Goal: Task Accomplishment & Management: Complete application form

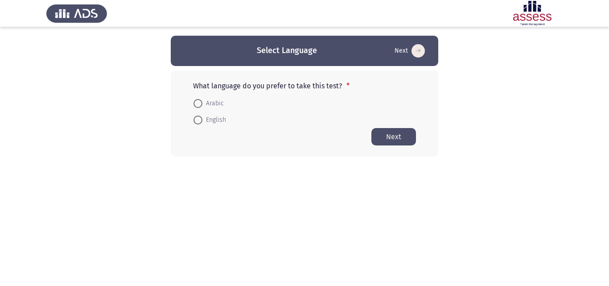
click at [196, 123] on span at bounding box center [197, 119] width 9 height 9
click at [196, 123] on input "English" at bounding box center [197, 119] width 9 height 9
radio input "true"
click at [390, 138] on button "Next" at bounding box center [393, 135] width 45 height 17
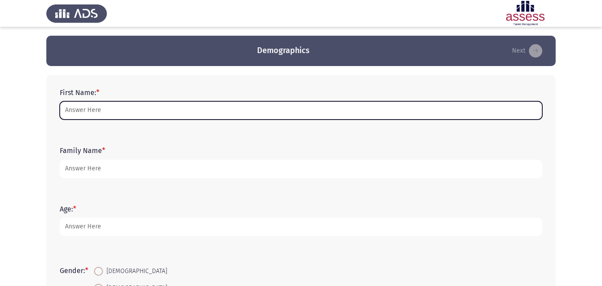
click at [87, 117] on input "First Name: *" at bounding box center [301, 110] width 483 height 18
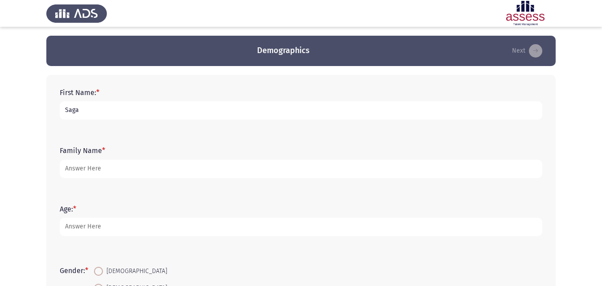
type input "Saga"
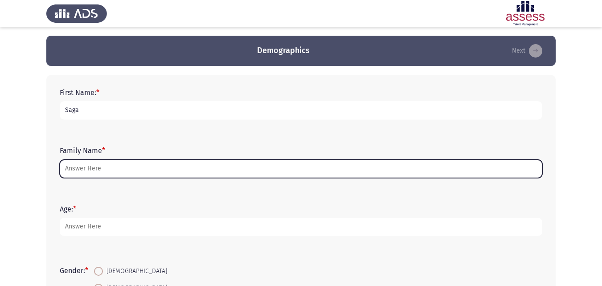
click at [88, 165] on input "Family Name *" at bounding box center [301, 169] width 483 height 18
type input "J"
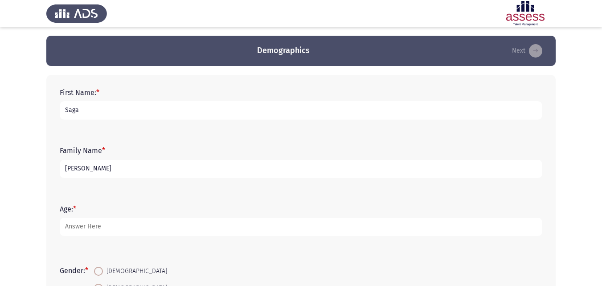
type input "[PERSON_NAME]"
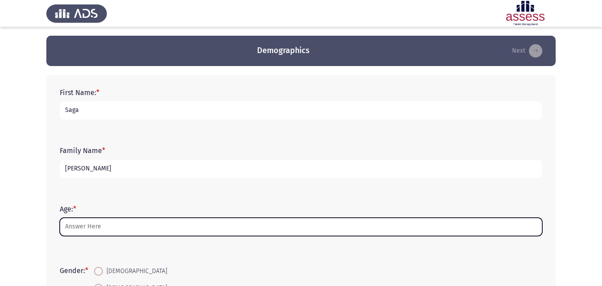
click at [88, 226] on input "Age: *" at bounding box center [301, 227] width 483 height 18
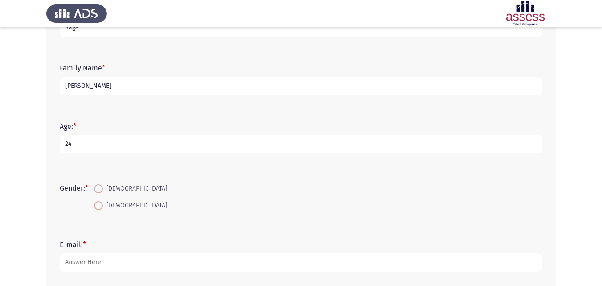
scroll to position [87, 0]
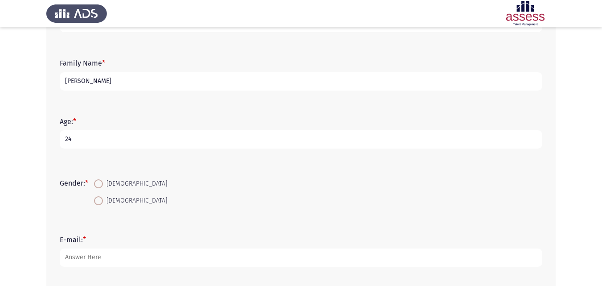
type input "24"
click at [105, 202] on span "[DEMOGRAPHIC_DATA]" at bounding box center [135, 200] width 64 height 11
click at [103, 202] on input "[DEMOGRAPHIC_DATA]" at bounding box center [98, 200] width 9 height 9
radio input "true"
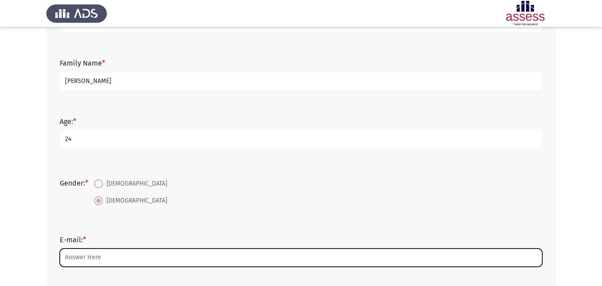
click at [119, 252] on input "E-mail: *" at bounding box center [301, 257] width 483 height 18
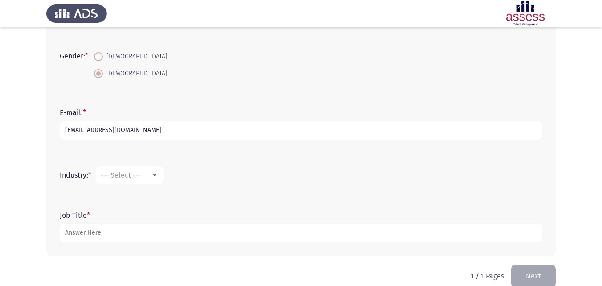
scroll to position [223, 0]
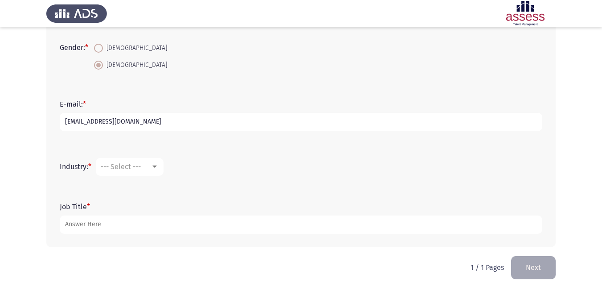
type input "[EMAIL_ADDRESS][DOMAIN_NAME]"
click at [151, 169] on div "--- Select ---" at bounding box center [126, 166] width 50 height 8
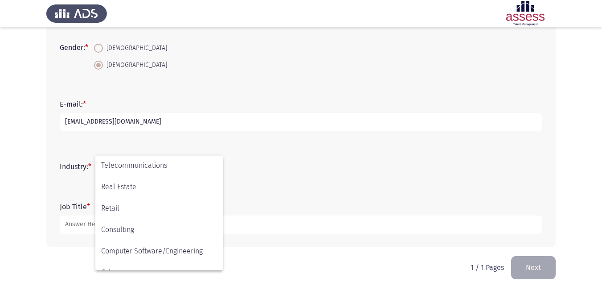
scroll to position [292, 0]
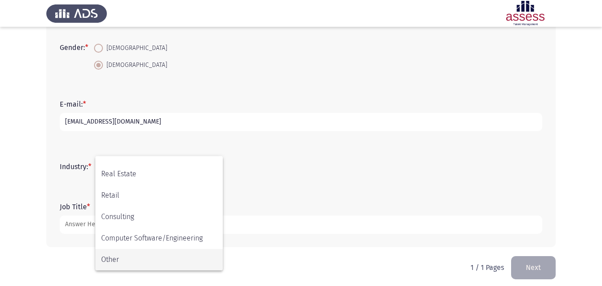
click at [190, 266] on span "Other" at bounding box center [159, 259] width 116 height 21
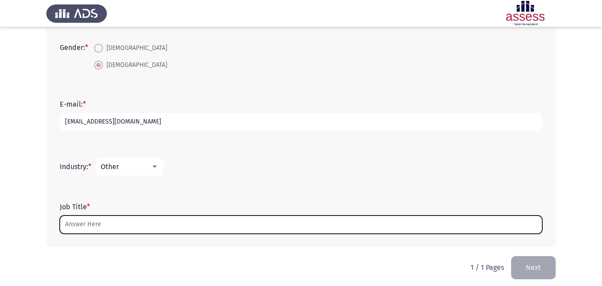
click at [166, 230] on input "Job Title *" at bounding box center [301, 224] width 483 height 18
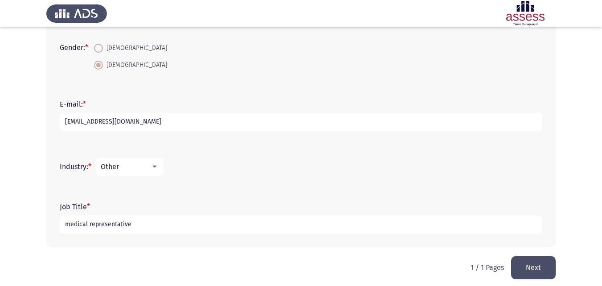
scroll to position [229, 0]
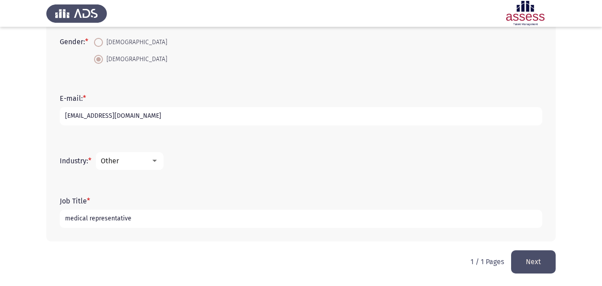
type input "medical representative"
click at [540, 254] on button "Next" at bounding box center [533, 261] width 45 height 23
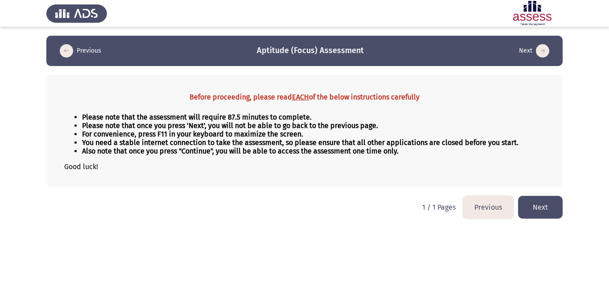
click at [541, 210] on button "Next" at bounding box center [540, 207] width 45 height 23
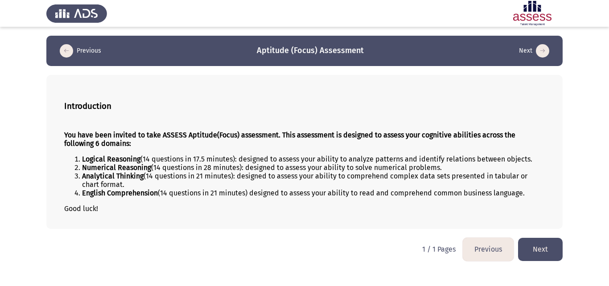
click at [537, 245] on button "Next" at bounding box center [540, 249] width 45 height 23
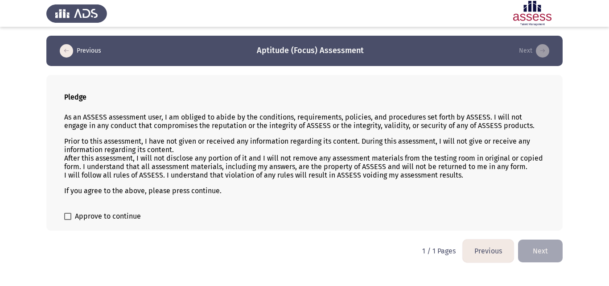
click at [71, 217] on label "Approve to continue" at bounding box center [102, 216] width 77 height 11
click at [68, 220] on input "Approve to continue" at bounding box center [67, 220] width 0 height 0
checkbox input "true"
click at [524, 246] on button "Next" at bounding box center [540, 250] width 45 height 23
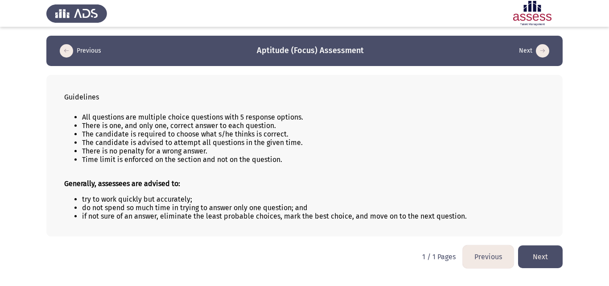
click at [528, 253] on button "Next" at bounding box center [540, 256] width 45 height 23
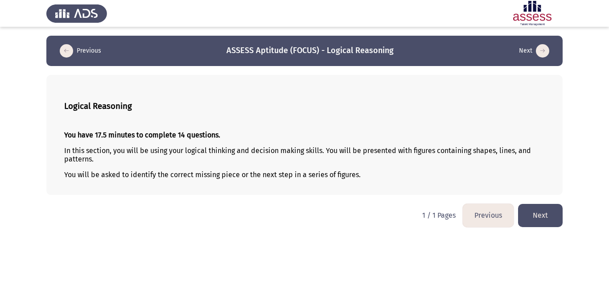
click at [534, 218] on button "Next" at bounding box center [540, 215] width 45 height 23
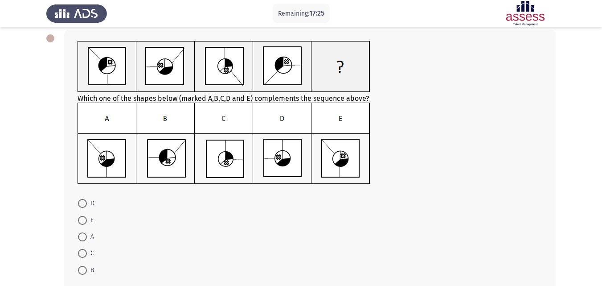
scroll to position [47, 0]
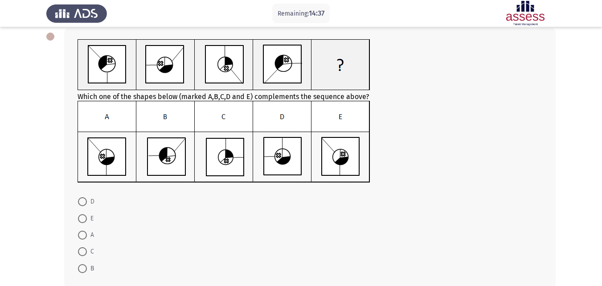
click at [337, 154] on img at bounding box center [224, 142] width 293 height 82
click at [82, 237] on span at bounding box center [82, 234] width 9 height 9
click at [82, 237] on input "A" at bounding box center [82, 234] width 9 height 9
radio input "true"
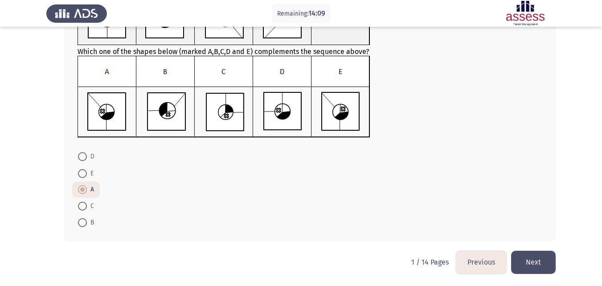
scroll to position [92, 0]
click at [524, 251] on button "Next" at bounding box center [533, 261] width 45 height 23
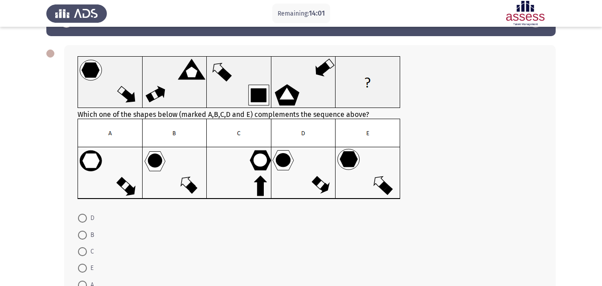
scroll to position [31, 0]
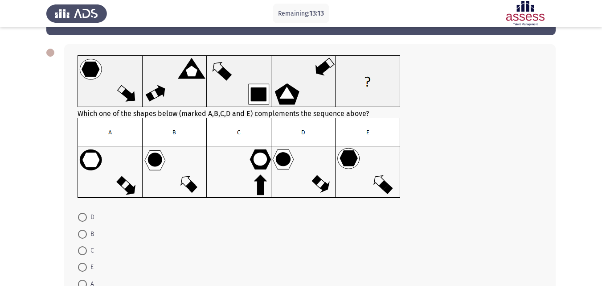
click at [80, 220] on span at bounding box center [82, 217] width 9 height 9
click at [80, 220] on input "D" at bounding box center [82, 217] width 9 height 9
radio input "true"
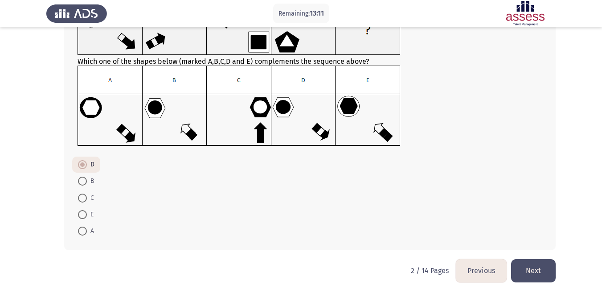
scroll to position [84, 0]
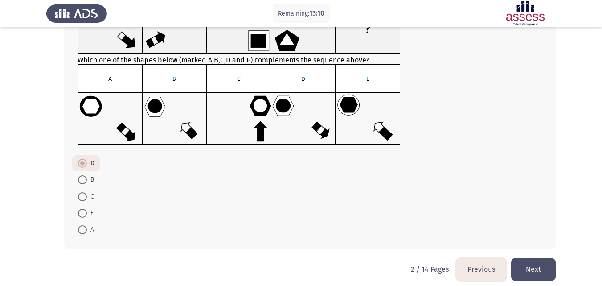
click at [530, 267] on button "Next" at bounding box center [533, 269] width 45 height 23
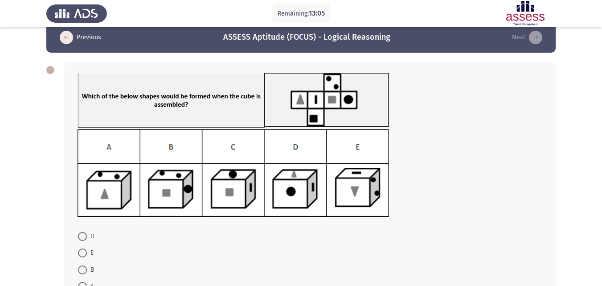
scroll to position [14, 0]
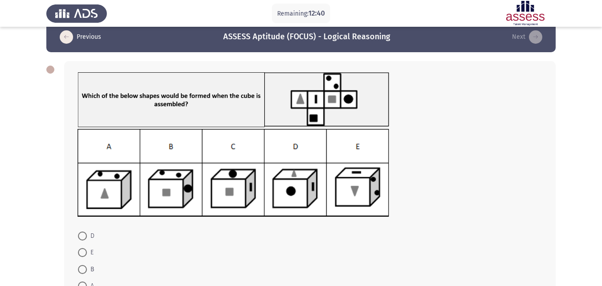
click at [83, 271] on span at bounding box center [82, 269] width 9 height 9
click at [83, 271] on input "B" at bounding box center [82, 269] width 9 height 9
radio input "true"
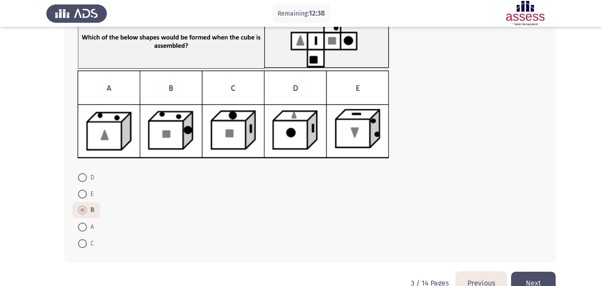
scroll to position [90, 0]
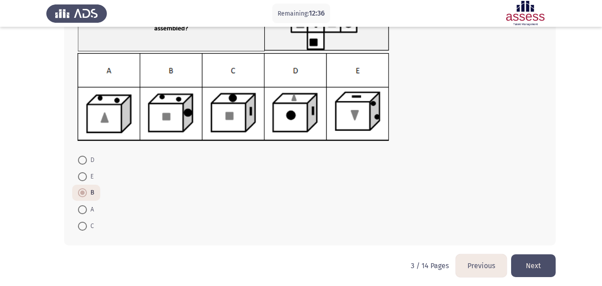
click at [539, 262] on button "Next" at bounding box center [533, 265] width 45 height 23
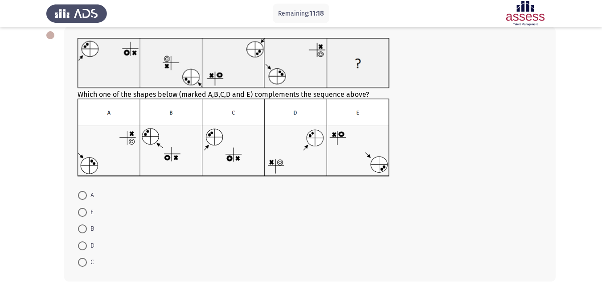
scroll to position [59, 0]
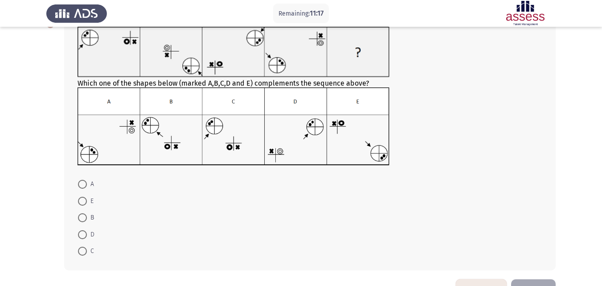
click at [81, 250] on span at bounding box center [82, 250] width 9 height 9
click at [81, 250] on input "C" at bounding box center [82, 250] width 9 height 9
radio input "true"
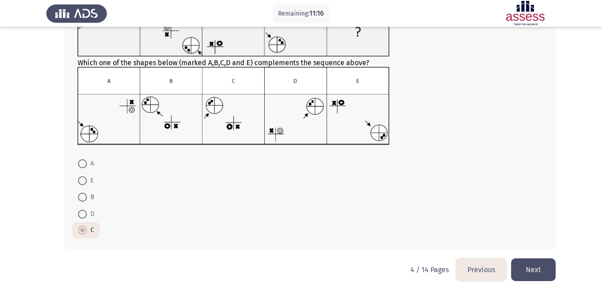
scroll to position [88, 0]
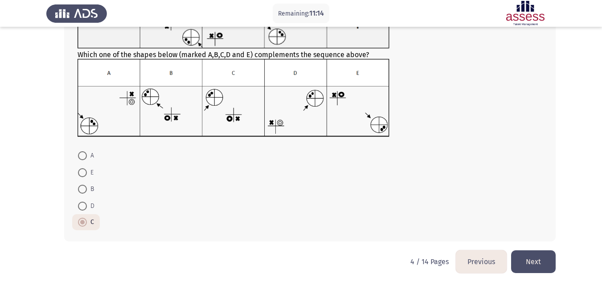
click at [520, 254] on button "Next" at bounding box center [533, 261] width 45 height 23
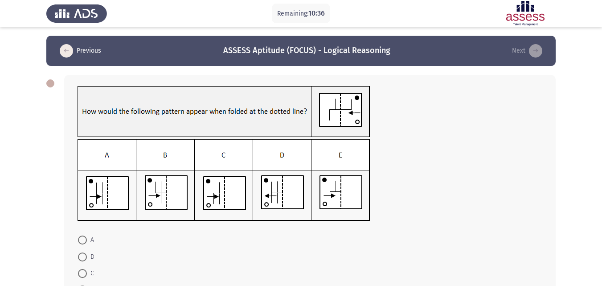
click at [167, 197] on img at bounding box center [224, 180] width 293 height 82
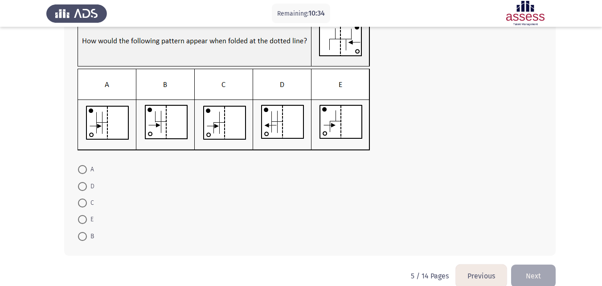
scroll to position [71, 0]
click at [85, 236] on span at bounding box center [82, 235] width 9 height 9
click at [85, 236] on input "B" at bounding box center [82, 235] width 9 height 9
radio input "true"
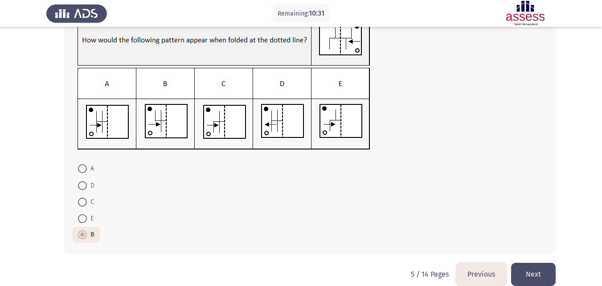
click at [521, 271] on button "Next" at bounding box center [533, 274] width 45 height 23
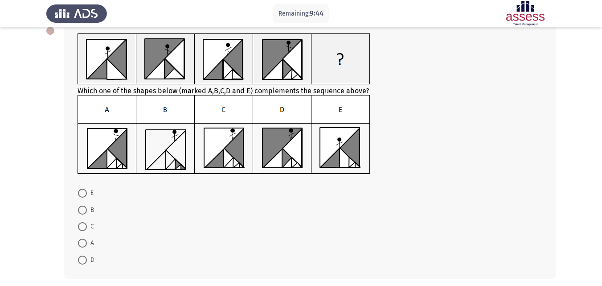
scroll to position [53, 0]
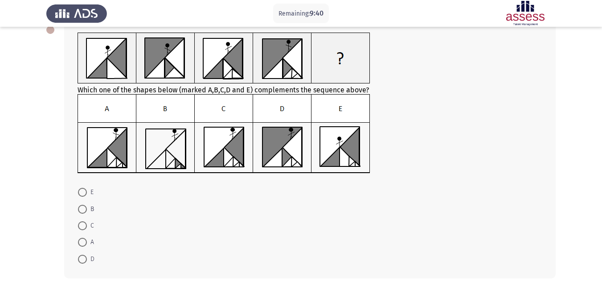
click at [82, 241] on span at bounding box center [82, 242] width 9 height 9
click at [82, 241] on input "A" at bounding box center [82, 242] width 9 height 9
radio input "true"
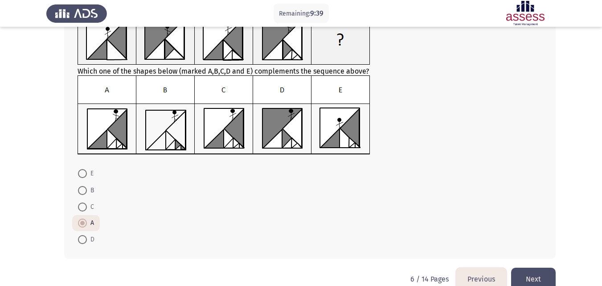
scroll to position [89, 0]
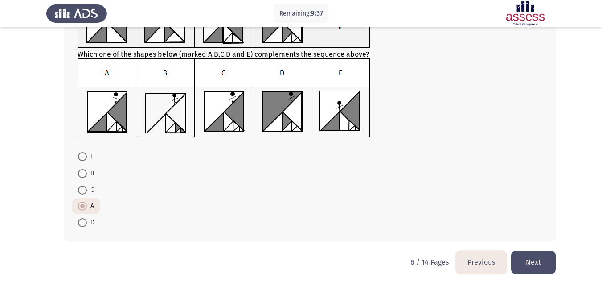
click at [550, 259] on button "Next" at bounding box center [533, 261] width 45 height 23
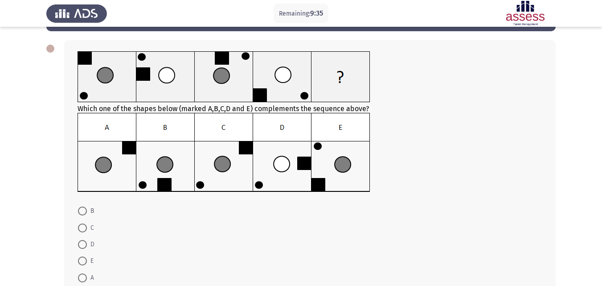
scroll to position [36, 0]
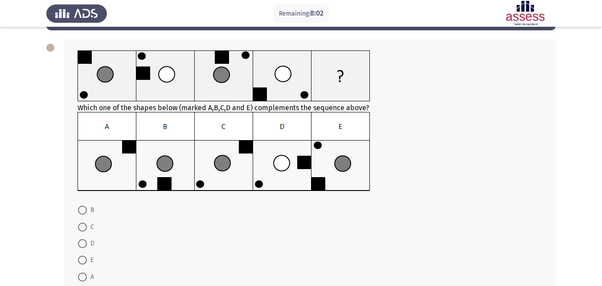
click at [86, 259] on span at bounding box center [82, 259] width 9 height 9
click at [86, 259] on input "E" at bounding box center [82, 259] width 9 height 9
radio input "true"
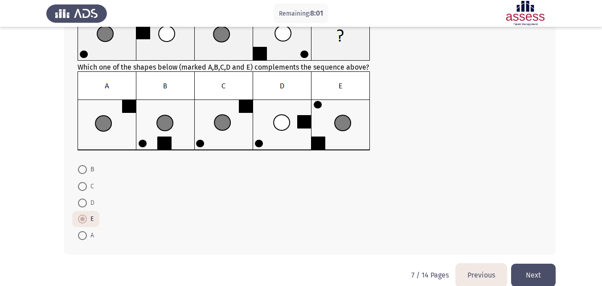
scroll to position [90, 0]
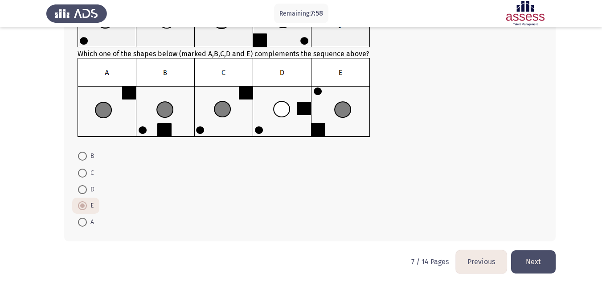
click at [525, 259] on button "Next" at bounding box center [533, 261] width 45 height 23
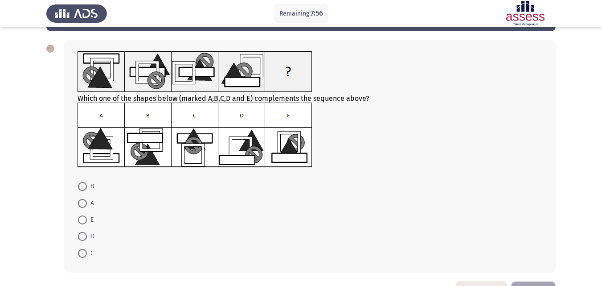
scroll to position [36, 0]
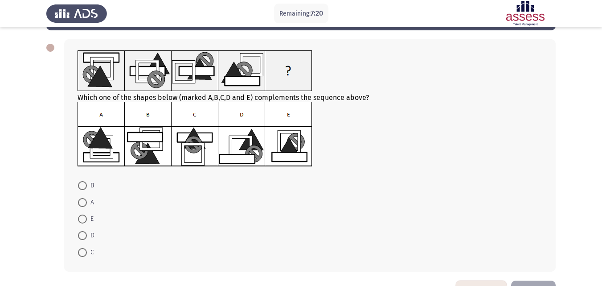
click at [82, 202] on span at bounding box center [82, 202] width 9 height 9
click at [82, 202] on input "A" at bounding box center [82, 202] width 9 height 9
radio input "true"
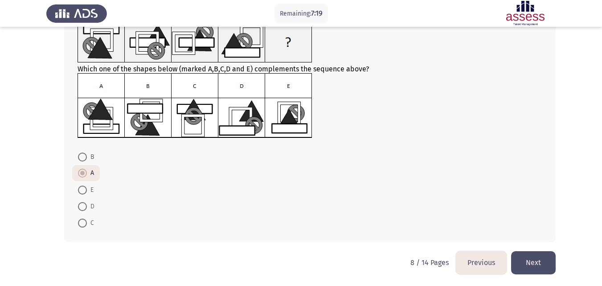
scroll to position [65, 0]
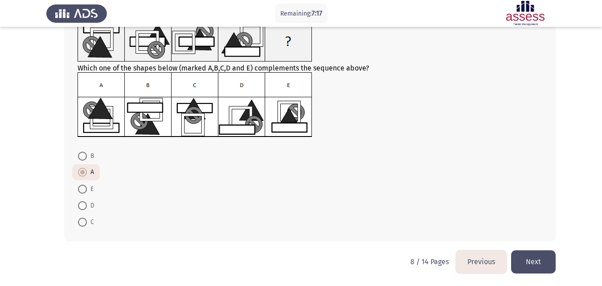
click at [520, 255] on button "Next" at bounding box center [533, 261] width 45 height 23
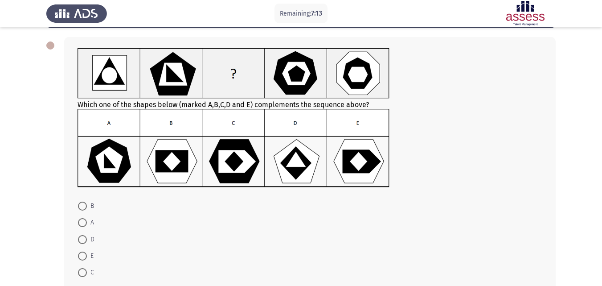
scroll to position [36, 0]
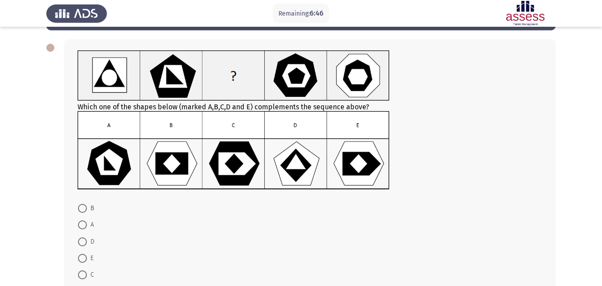
click at [84, 210] on span at bounding box center [82, 208] width 9 height 9
click at [84, 210] on input "B" at bounding box center [82, 208] width 9 height 9
radio input "true"
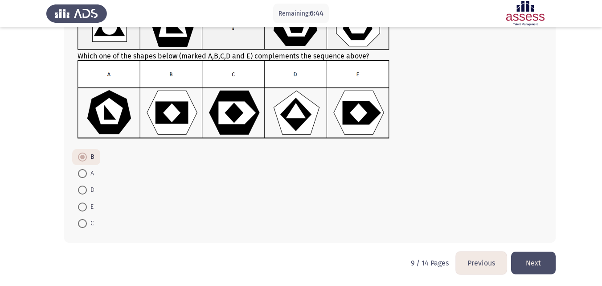
scroll to position [88, 0]
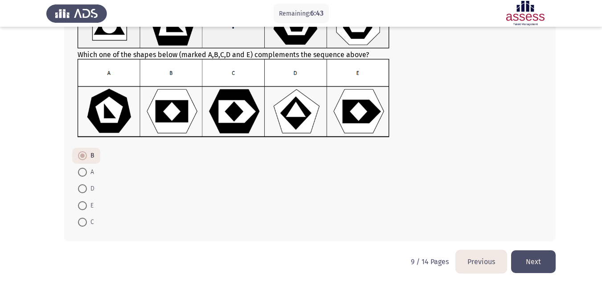
click at [529, 254] on button "Next" at bounding box center [533, 261] width 45 height 23
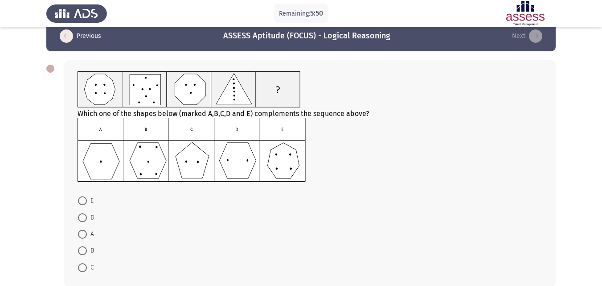
scroll to position [16, 0]
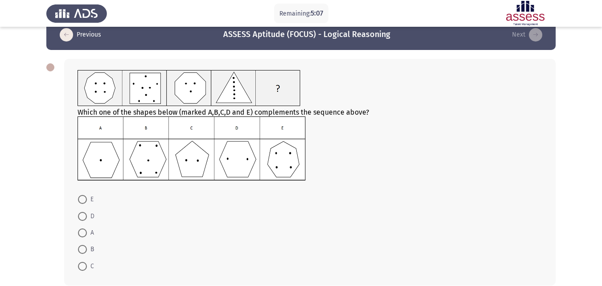
click at [82, 218] on span at bounding box center [82, 216] width 9 height 9
click at [82, 218] on input "D" at bounding box center [82, 216] width 9 height 9
radio input "true"
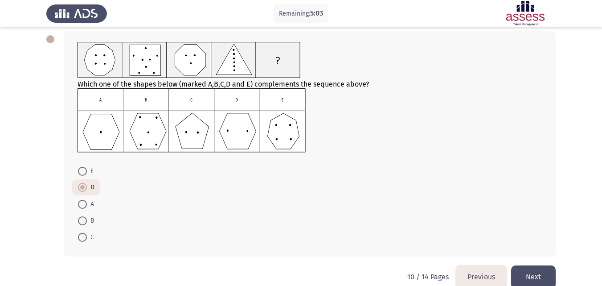
scroll to position [59, 0]
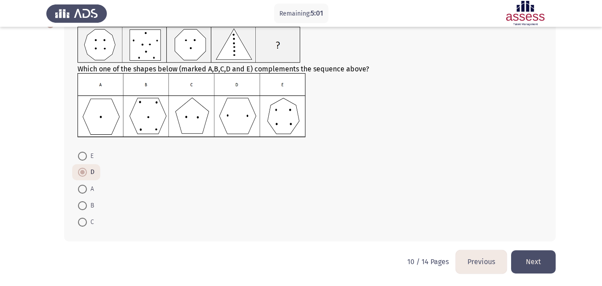
click at [543, 255] on button "Next" at bounding box center [533, 261] width 45 height 23
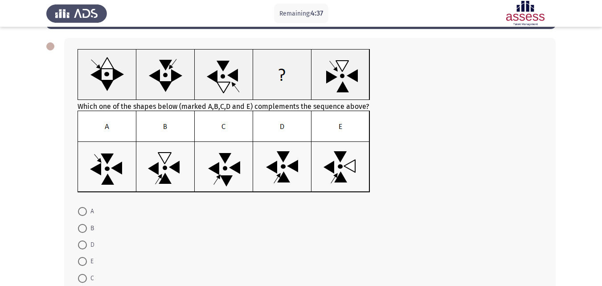
scroll to position [37, 0]
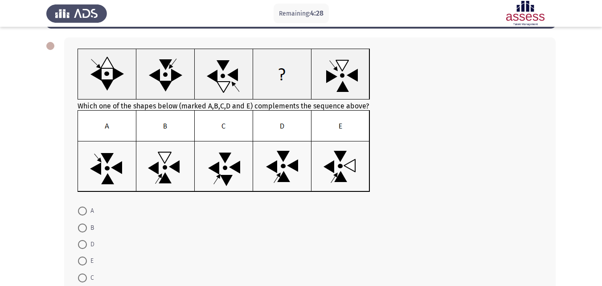
click at [82, 279] on span at bounding box center [82, 277] width 9 height 9
click at [82, 279] on input "C" at bounding box center [82, 277] width 9 height 9
radio input "true"
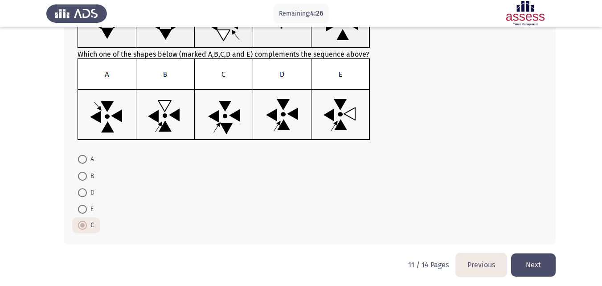
scroll to position [92, 0]
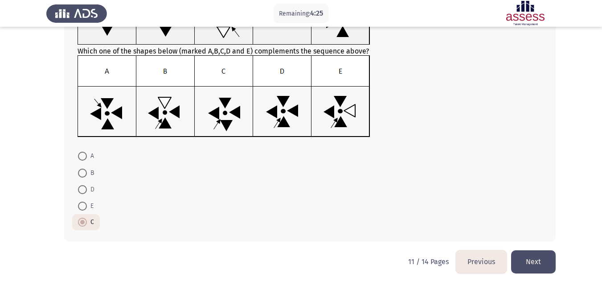
click at [543, 259] on button "Next" at bounding box center [533, 261] width 45 height 23
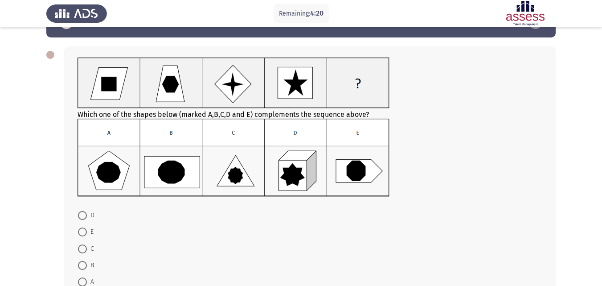
scroll to position [29, 0]
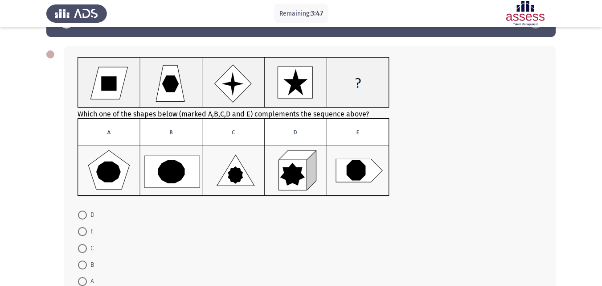
click at [83, 266] on span at bounding box center [82, 264] width 9 height 9
click at [83, 266] on input "B" at bounding box center [82, 264] width 9 height 9
radio input "true"
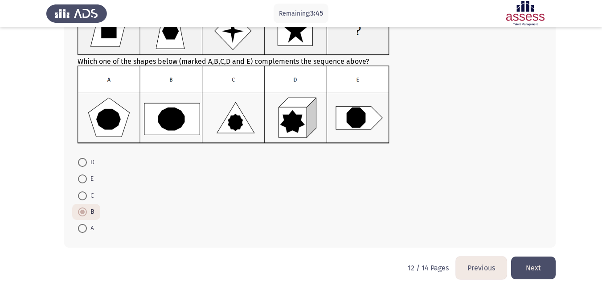
scroll to position [88, 0]
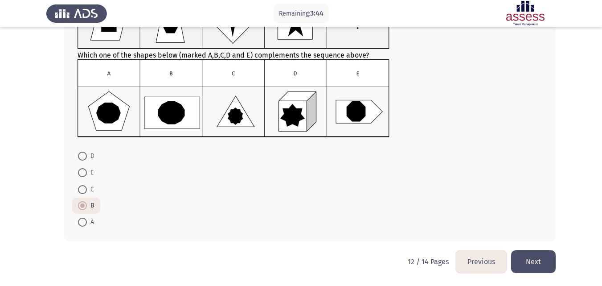
click at [547, 247] on div "Which one of the shapes below (marked A,B,C,D and E) complements the sequence a…" at bounding box center [300, 114] width 509 height 272
click at [546, 255] on button "Next" at bounding box center [533, 261] width 45 height 23
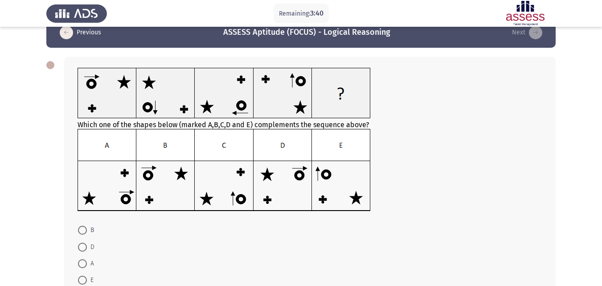
scroll to position [20, 0]
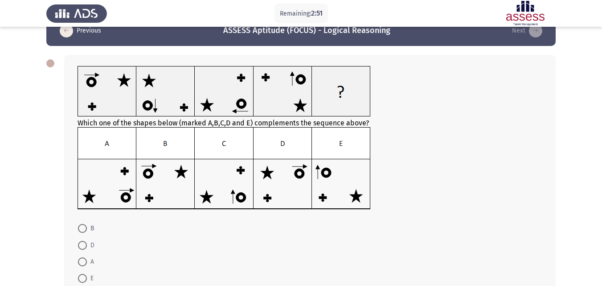
click at [82, 261] on span at bounding box center [82, 261] width 9 height 9
click at [82, 261] on input "A" at bounding box center [82, 261] width 9 height 9
radio input "true"
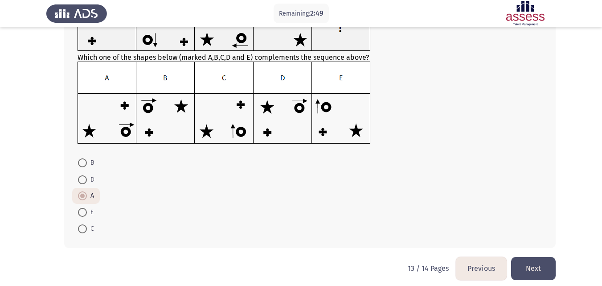
scroll to position [92, 0]
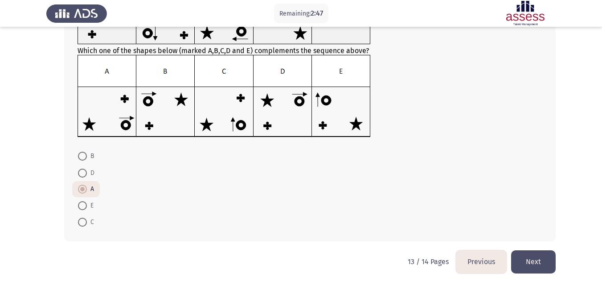
click at [531, 256] on button "Next" at bounding box center [533, 261] width 45 height 23
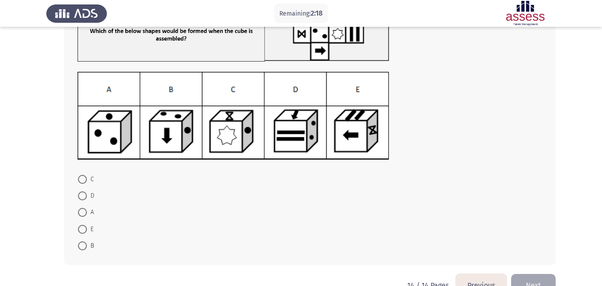
scroll to position [85, 0]
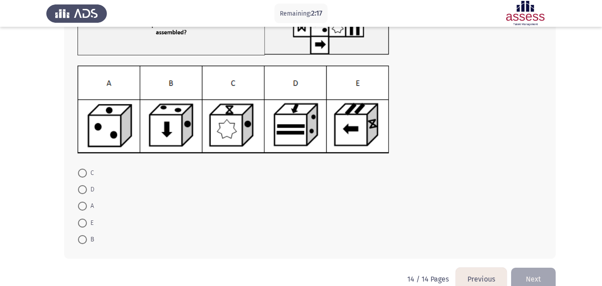
click at [86, 188] on span at bounding box center [82, 189] width 9 height 9
click at [86, 188] on input "D" at bounding box center [82, 189] width 9 height 9
radio input "true"
click at [536, 272] on button "Next" at bounding box center [533, 278] width 45 height 23
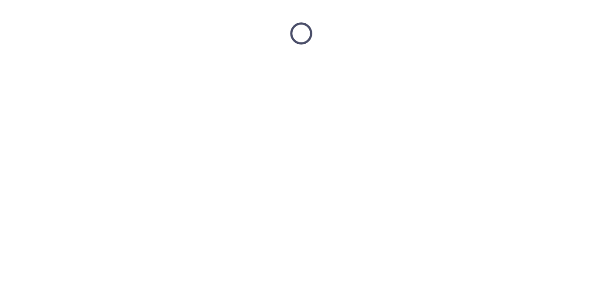
scroll to position [0, 0]
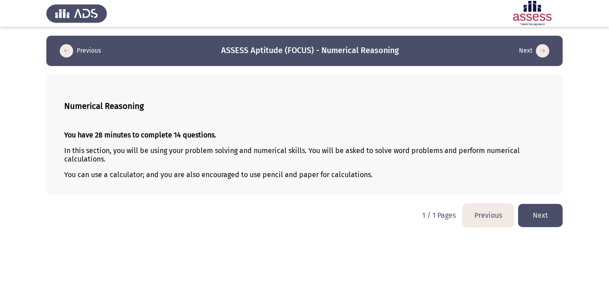
click at [536, 221] on button "Next" at bounding box center [540, 215] width 45 height 23
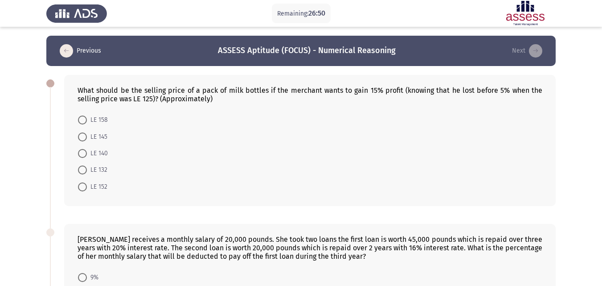
click at [86, 185] on span at bounding box center [82, 186] width 9 height 9
click at [86, 185] on input "LE 152" at bounding box center [82, 186] width 9 height 9
radio input "true"
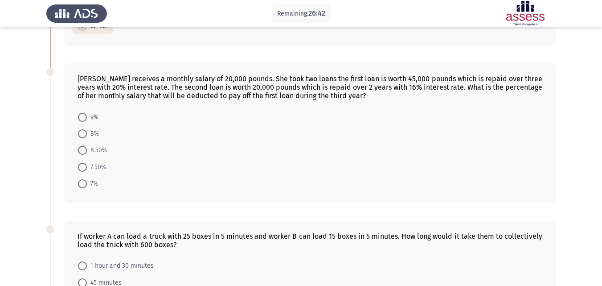
scroll to position [161, 0]
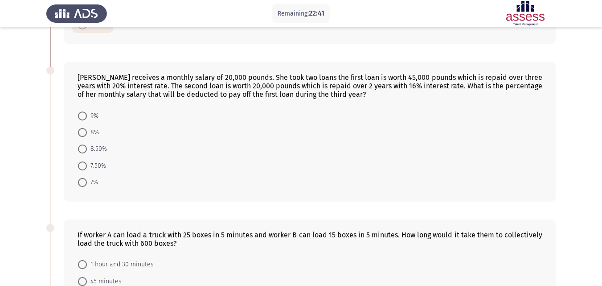
click at [86, 166] on span at bounding box center [82, 165] width 9 height 9
click at [86, 166] on input "7.50%" at bounding box center [82, 165] width 9 height 9
radio input "true"
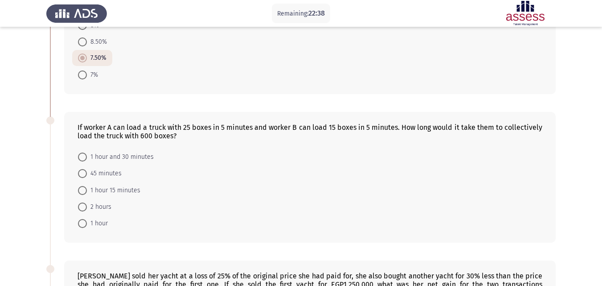
scroll to position [272, 0]
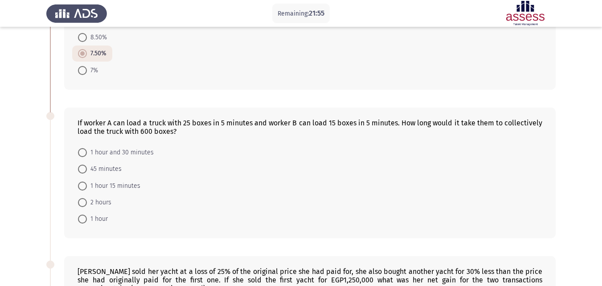
click at [85, 187] on span at bounding box center [82, 185] width 9 height 9
click at [85, 187] on input "1 hour 15 minutes" at bounding box center [82, 185] width 9 height 9
radio input "true"
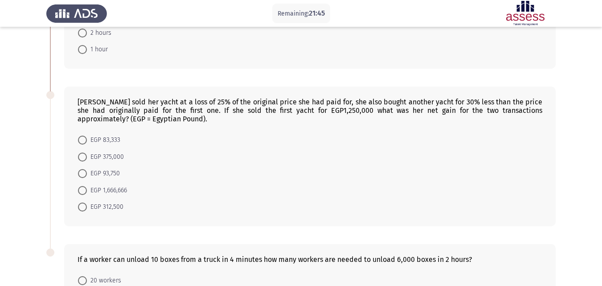
scroll to position [436, 0]
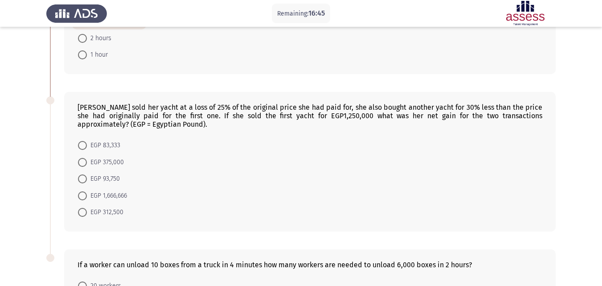
click at [83, 143] on span at bounding box center [82, 145] width 9 height 9
click at [83, 143] on input "EGP 83,333" at bounding box center [82, 145] width 9 height 9
radio input "true"
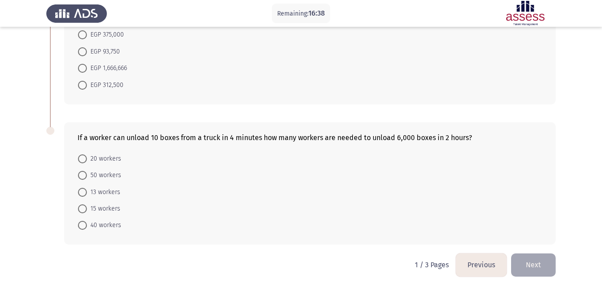
scroll to position [566, 0]
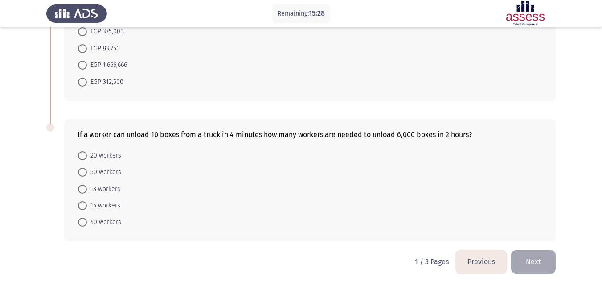
click at [83, 158] on span at bounding box center [82, 155] width 9 height 9
click at [83, 158] on input "20 workers" at bounding box center [82, 155] width 9 height 9
radio input "true"
click at [546, 261] on button "Next" at bounding box center [533, 261] width 45 height 23
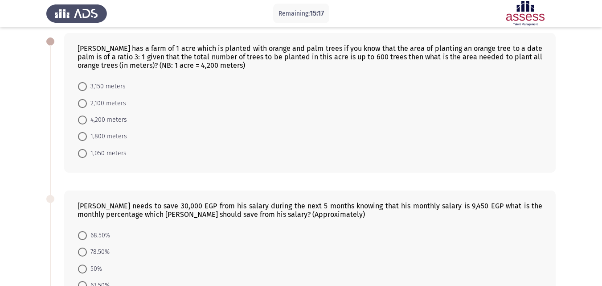
scroll to position [27, 0]
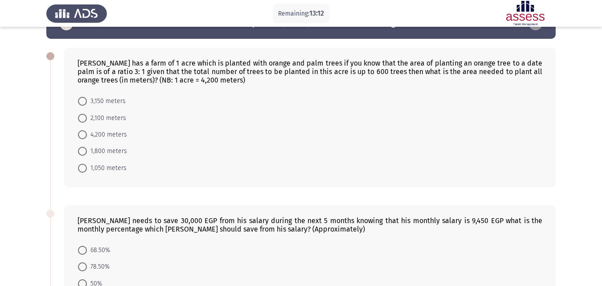
click at [86, 103] on span at bounding box center [82, 101] width 9 height 9
click at [86, 103] on input "3,150 meters" at bounding box center [82, 101] width 9 height 9
radio input "true"
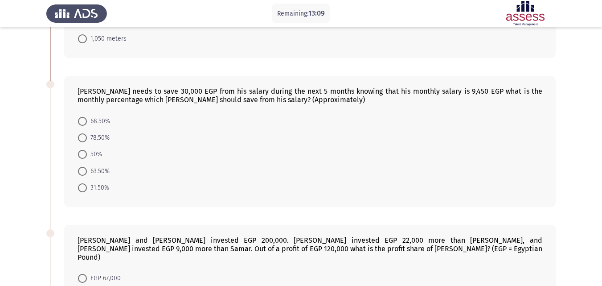
scroll to position [157, 0]
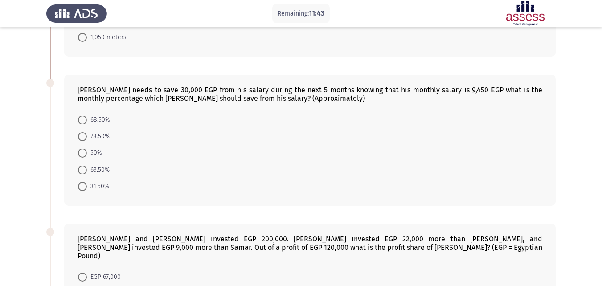
click at [83, 172] on span at bounding box center [82, 169] width 9 height 9
click at [83, 172] on input "63.50%" at bounding box center [82, 169] width 9 height 9
radio input "true"
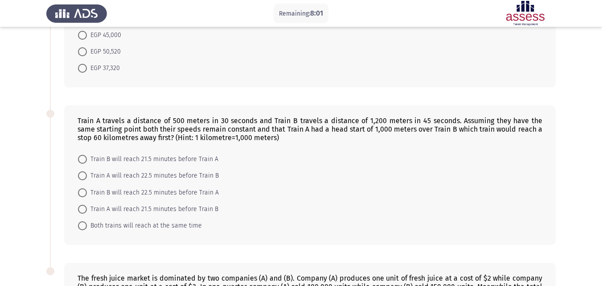
scroll to position [427, 0]
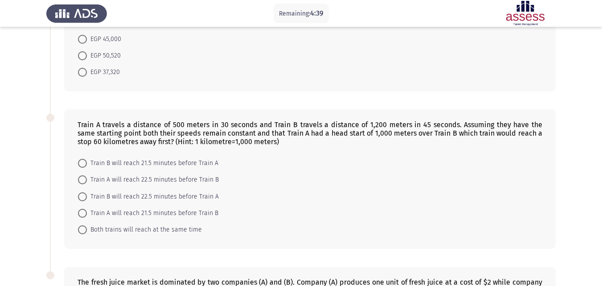
click at [82, 159] on span at bounding box center [82, 163] width 9 height 9
click at [82, 159] on input "Train B will reach 21.5 minutes before Train A" at bounding box center [82, 163] width 9 height 9
radio input "true"
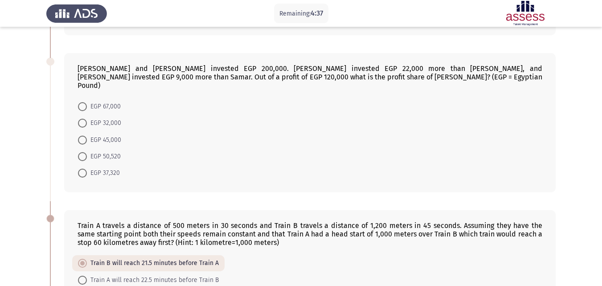
scroll to position [325, 0]
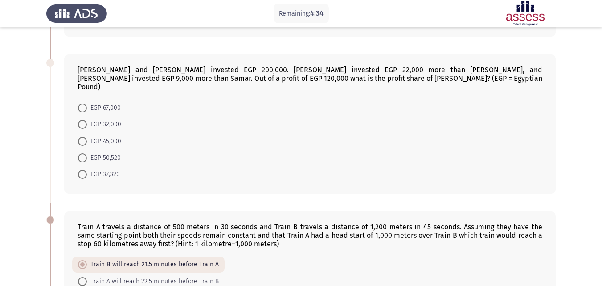
click at [81, 103] on span at bounding box center [82, 107] width 9 height 9
click at [81, 103] on input "EGP 67,000" at bounding box center [82, 107] width 9 height 9
radio input "true"
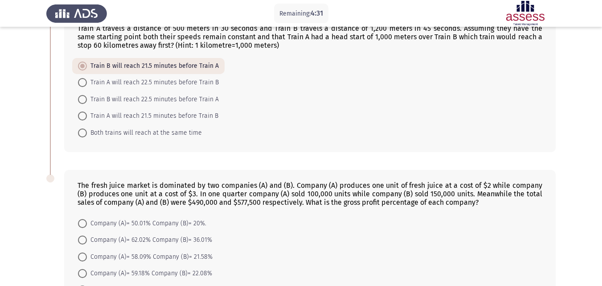
scroll to position [583, 0]
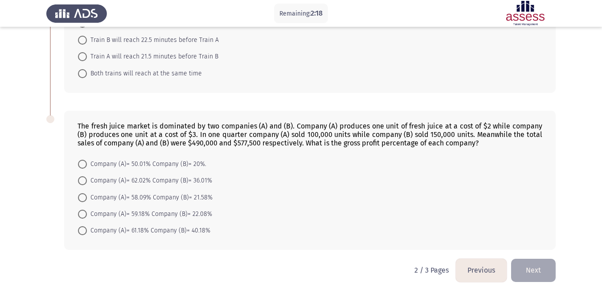
click at [86, 193] on span at bounding box center [82, 197] width 9 height 9
click at [86, 193] on input "Company (A)= 58.09% Company (B)= 21.58%" at bounding box center [82, 197] width 9 height 9
radio input "true"
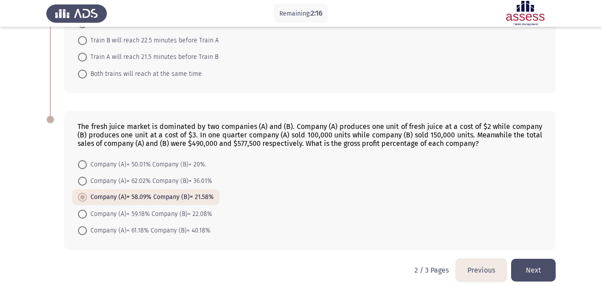
click at [526, 263] on button "Next" at bounding box center [533, 270] width 45 height 23
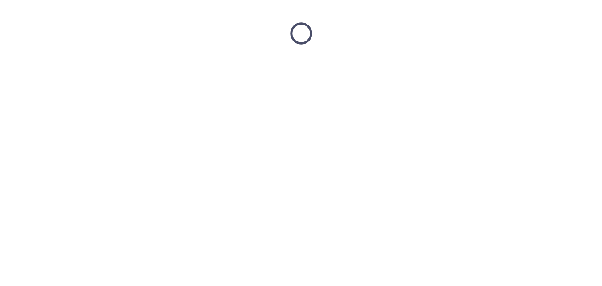
scroll to position [0, 0]
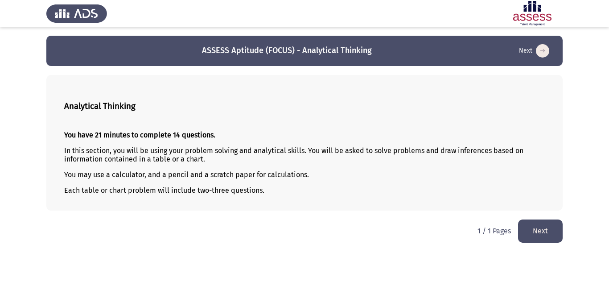
click at [550, 228] on button "Next" at bounding box center [540, 230] width 45 height 23
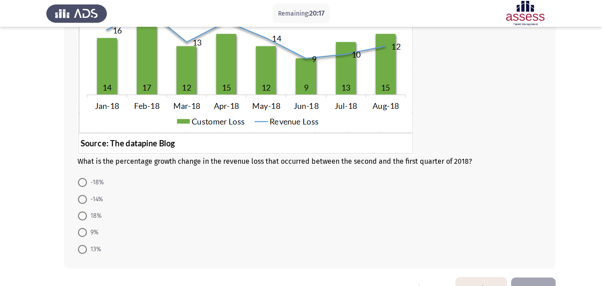
scroll to position [122, 0]
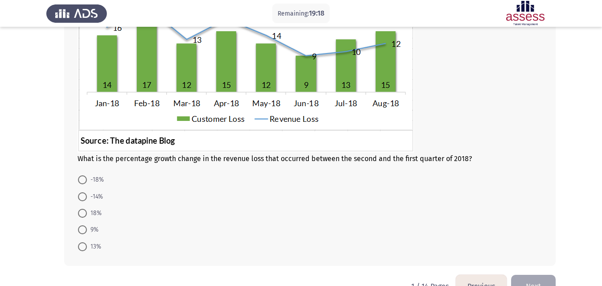
click at [83, 233] on span at bounding box center [82, 229] width 9 height 9
click at [83, 233] on input "9%" at bounding box center [82, 229] width 9 height 9
radio input "true"
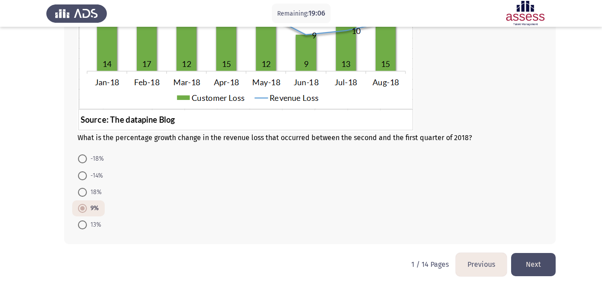
scroll to position [146, 0]
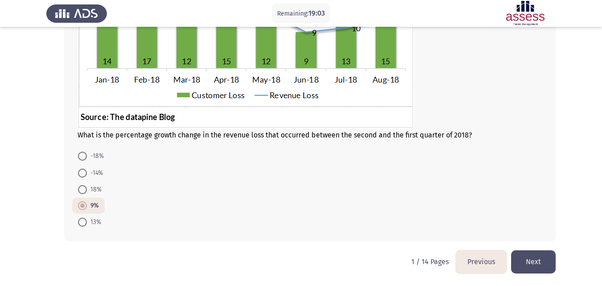
click at [535, 261] on button "Next" at bounding box center [533, 261] width 45 height 23
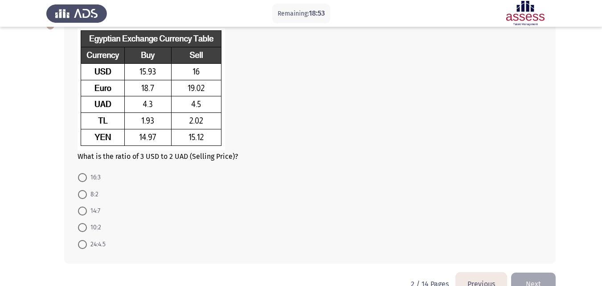
scroll to position [60, 0]
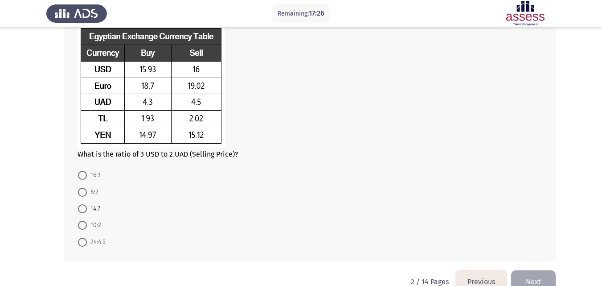
click at [88, 240] on span "24:4.5" at bounding box center [96, 242] width 19 height 11
click at [87, 240] on input "24:4.5" at bounding box center [82, 242] width 9 height 9
radio input "true"
click at [533, 283] on button "Next" at bounding box center [533, 280] width 45 height 23
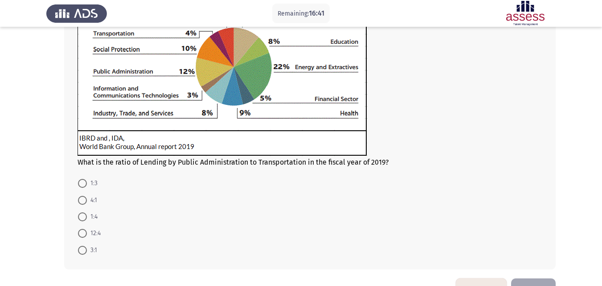
scroll to position [126, 0]
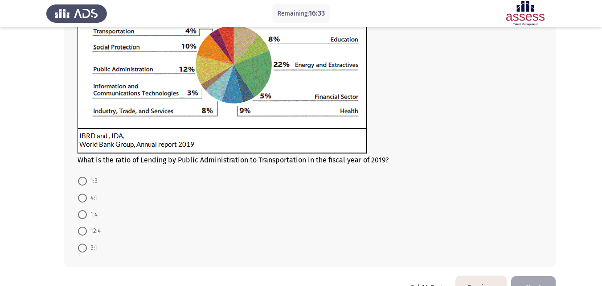
click at [86, 247] on span at bounding box center [82, 247] width 9 height 9
click at [86, 247] on input "3:1" at bounding box center [82, 247] width 9 height 9
radio input "true"
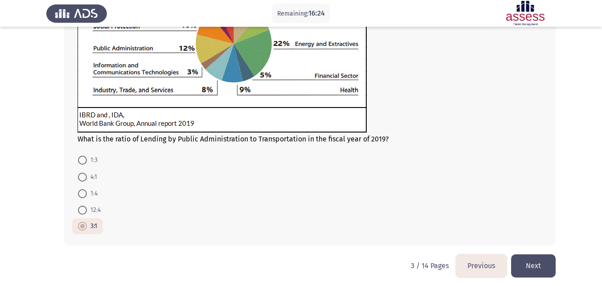
scroll to position [151, 0]
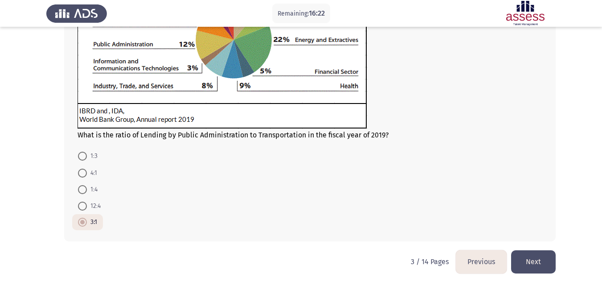
click at [548, 260] on button "Next" at bounding box center [533, 261] width 45 height 23
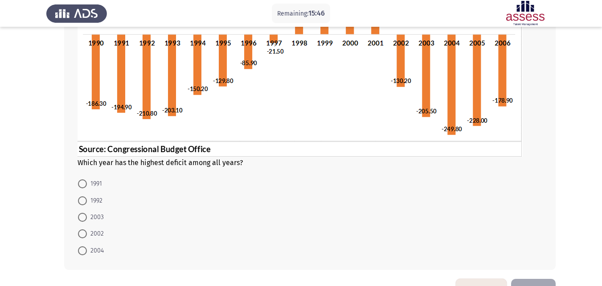
scroll to position [158, 0]
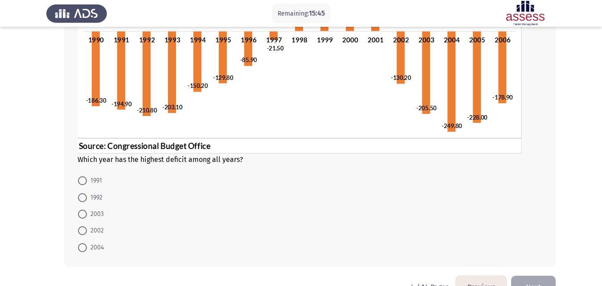
click at [81, 248] on span at bounding box center [82, 247] width 9 height 9
click at [81, 248] on input "2004" at bounding box center [82, 247] width 9 height 9
radio input "true"
click at [524, 279] on button "Next" at bounding box center [533, 286] width 45 height 23
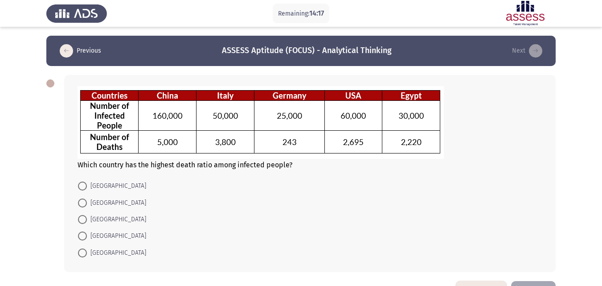
click at [83, 223] on span at bounding box center [82, 219] width 9 height 9
click at [83, 223] on input "[GEOGRAPHIC_DATA]" at bounding box center [82, 219] width 9 height 9
radio input "true"
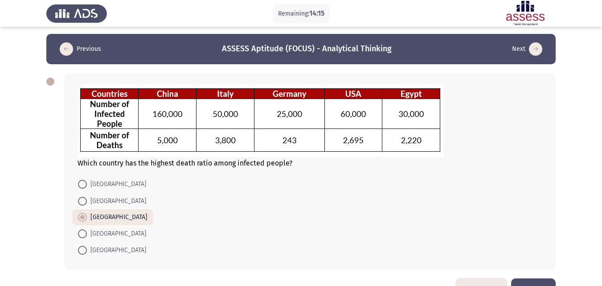
scroll to position [30, 0]
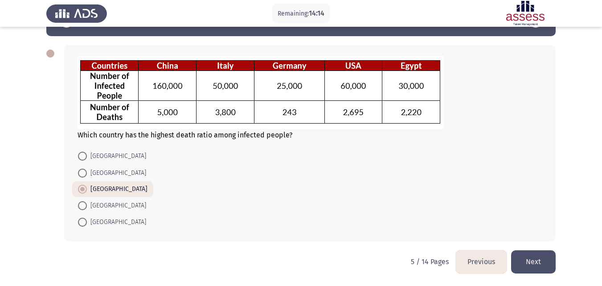
click at [538, 260] on button "Next" at bounding box center [533, 261] width 45 height 23
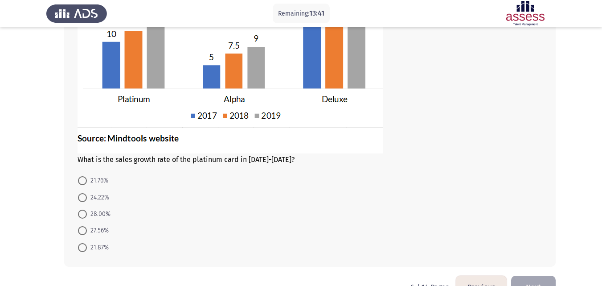
scroll to position [118, 0]
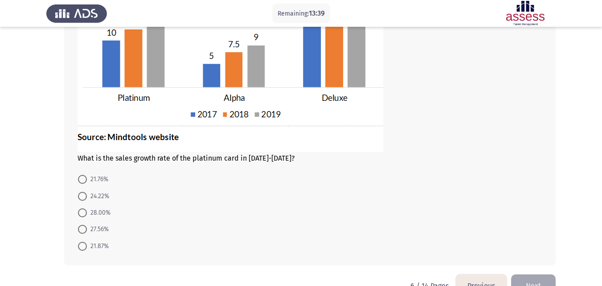
click at [86, 249] on span at bounding box center [82, 246] width 9 height 9
click at [86, 249] on input "21.87%" at bounding box center [82, 246] width 9 height 9
radio input "true"
click at [550, 275] on button "Next" at bounding box center [533, 284] width 45 height 23
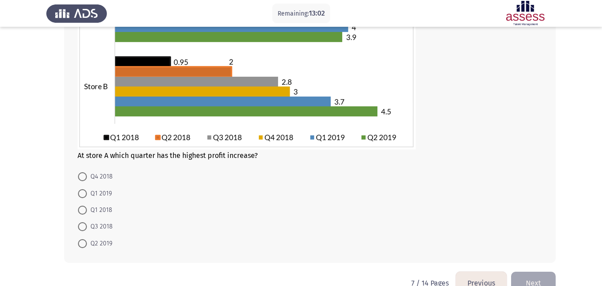
scroll to position [139, 0]
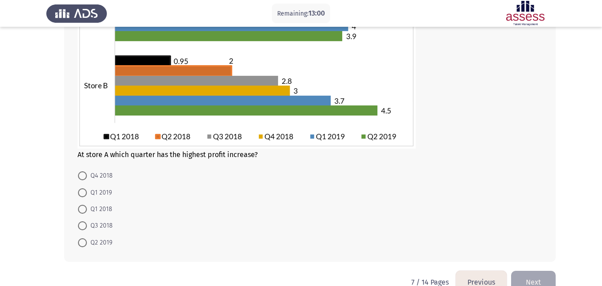
click at [85, 192] on span at bounding box center [82, 192] width 9 height 9
click at [85, 192] on input "Q1 2019" at bounding box center [82, 192] width 9 height 9
radio input "true"
click at [536, 284] on button "Next" at bounding box center [533, 281] width 45 height 23
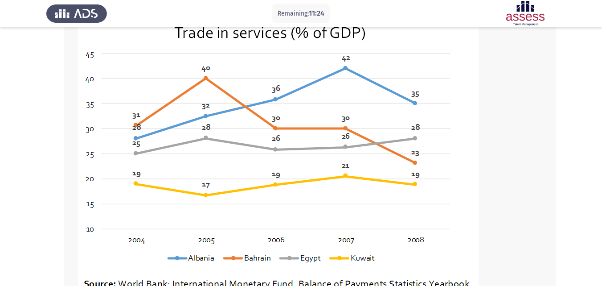
scroll to position [74, 0]
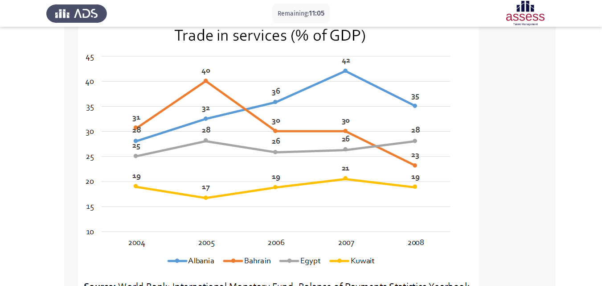
drag, startPoint x: 597, startPoint y: 121, endPoint x: 602, endPoint y: 168, distance: 47.1
click at [602, 168] on html "Remaining: 11:05 Previous ASSESS Aptitude (FOCUS) - Analytical Thinking Next Wh…" at bounding box center [301, 200] width 602 height 549
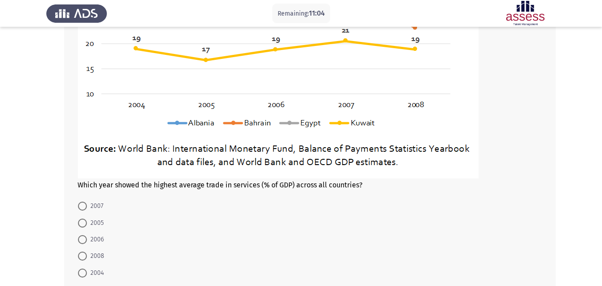
scroll to position [224, 0]
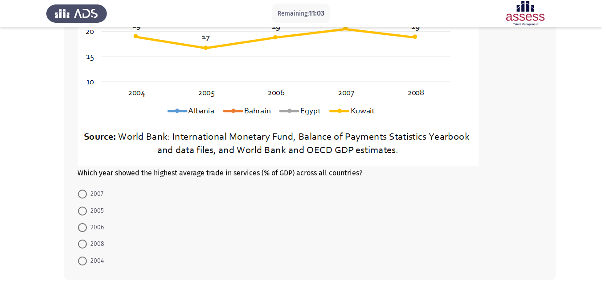
click at [82, 197] on span at bounding box center [82, 193] width 9 height 9
click at [82, 197] on input "2007" at bounding box center [82, 193] width 9 height 9
radio input "true"
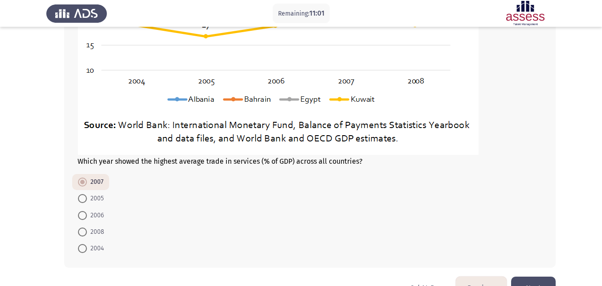
scroll to position [262, 0]
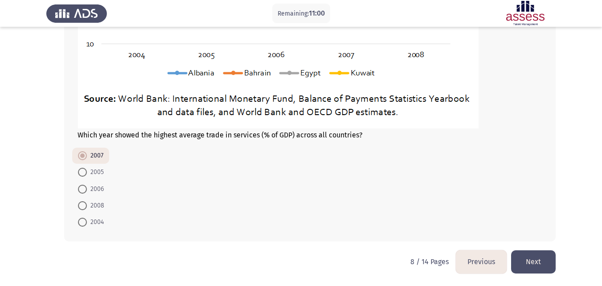
click at [546, 255] on button "Next" at bounding box center [533, 261] width 45 height 23
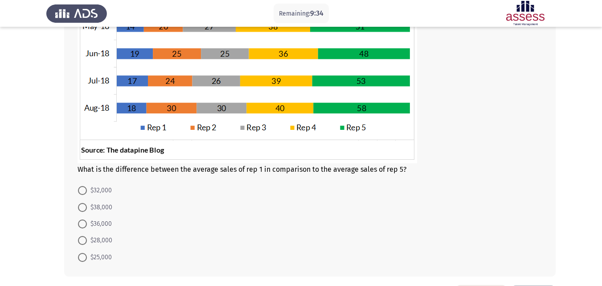
scroll to position [205, 0]
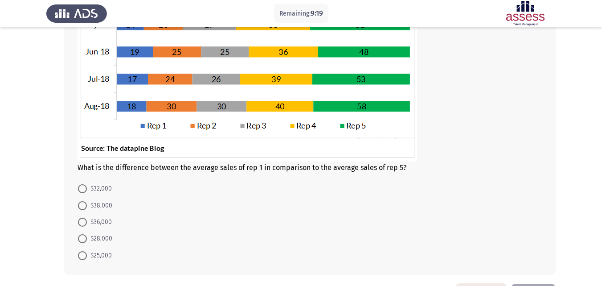
click at [85, 191] on span at bounding box center [82, 188] width 9 height 9
click at [85, 191] on input "$32,000" at bounding box center [82, 188] width 9 height 9
radio input "true"
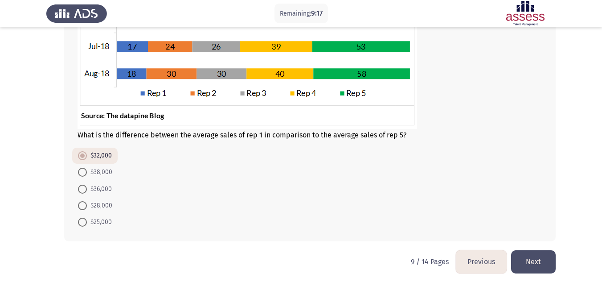
click at [546, 269] on button "Next" at bounding box center [533, 261] width 45 height 23
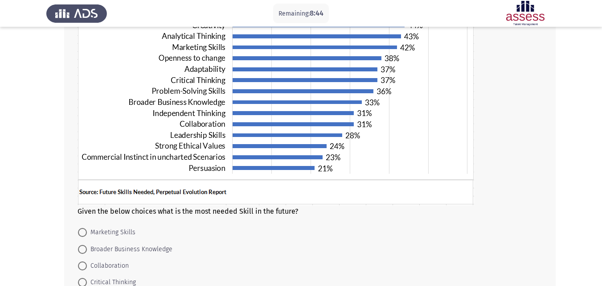
scroll to position [111, 0]
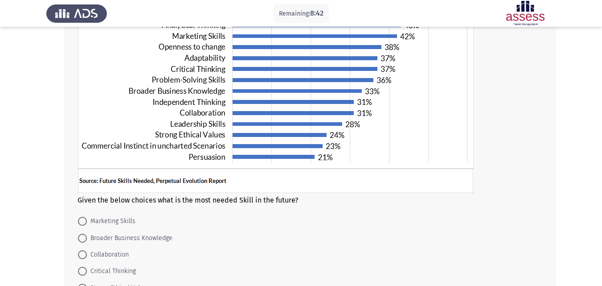
click at [85, 221] on span at bounding box center [82, 221] width 9 height 9
click at [85, 221] on input "Marketing Skills" at bounding box center [82, 221] width 9 height 9
radio input "true"
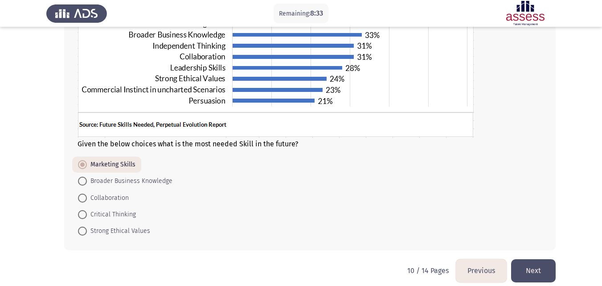
scroll to position [176, 0]
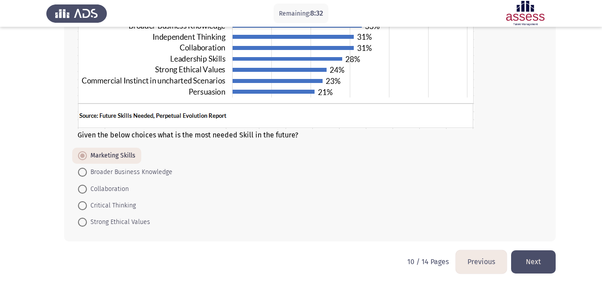
click at [542, 254] on button "Next" at bounding box center [533, 261] width 45 height 23
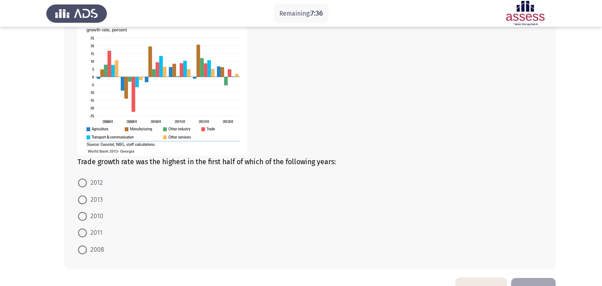
scroll to position [86, 0]
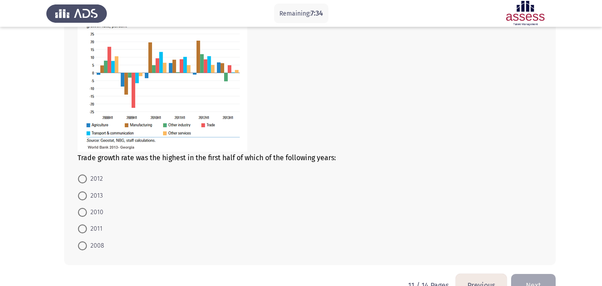
click at [82, 250] on span at bounding box center [82, 245] width 9 height 9
click at [82, 250] on input "2008" at bounding box center [82, 245] width 9 height 9
radio input "true"
click at [520, 276] on button "Next" at bounding box center [533, 284] width 45 height 23
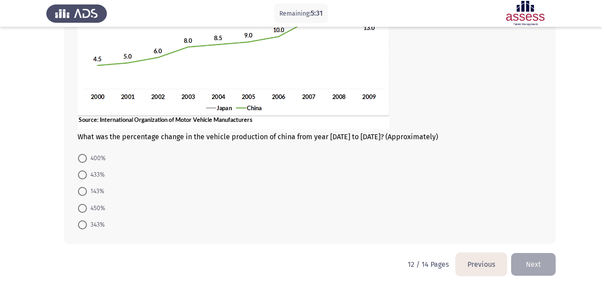
scroll to position [151, 0]
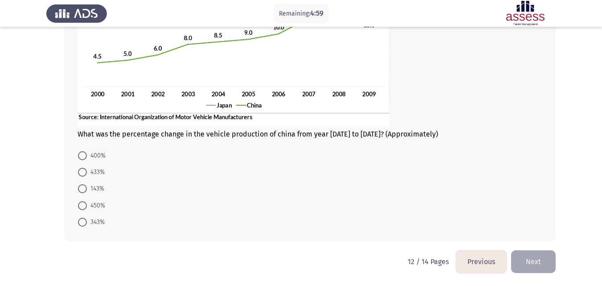
click at [84, 170] on span at bounding box center [82, 172] width 9 height 9
click at [84, 170] on input "433%" at bounding box center [82, 172] width 9 height 9
radio input "true"
click at [516, 252] on button "Next" at bounding box center [533, 261] width 45 height 23
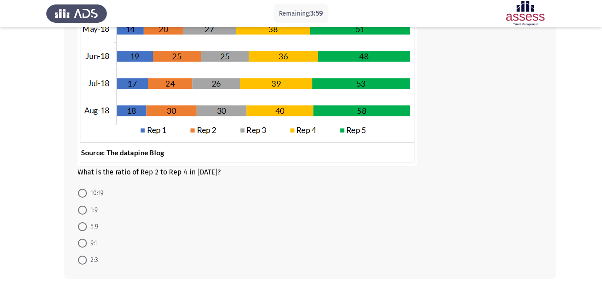
scroll to position [226, 0]
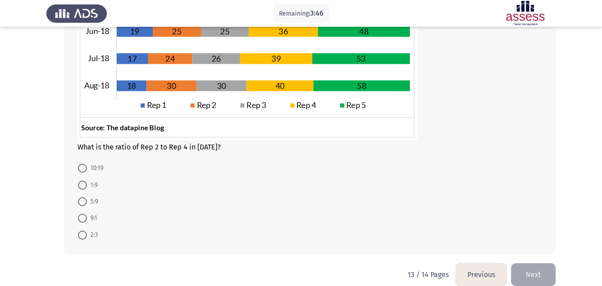
click at [81, 169] on span at bounding box center [82, 168] width 9 height 9
click at [81, 169] on input "10:19" at bounding box center [82, 168] width 9 height 9
radio input "true"
click at [531, 278] on button "Next" at bounding box center [533, 273] width 45 height 23
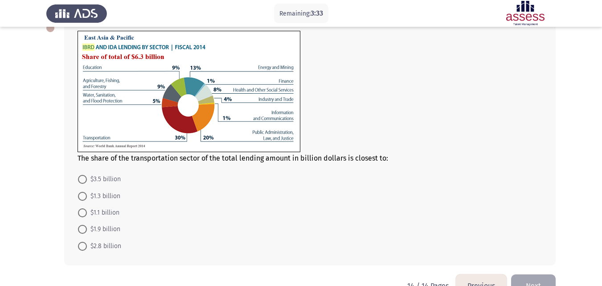
scroll to position [56, 0]
click at [84, 229] on span at bounding box center [82, 228] width 9 height 9
click at [84, 229] on input "$1.9 billion" at bounding box center [82, 228] width 9 height 9
radio input "true"
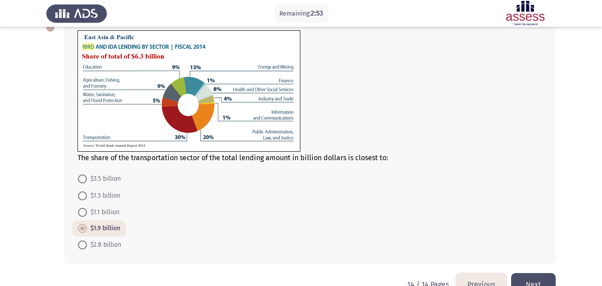
click at [543, 277] on button "Next" at bounding box center [533, 284] width 45 height 23
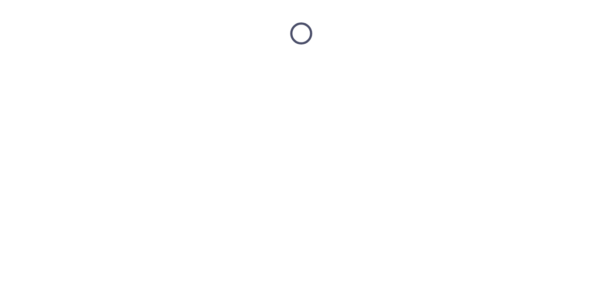
scroll to position [0, 0]
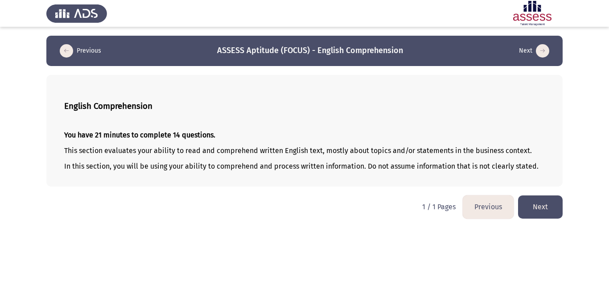
click at [541, 201] on button "Next" at bounding box center [540, 206] width 45 height 23
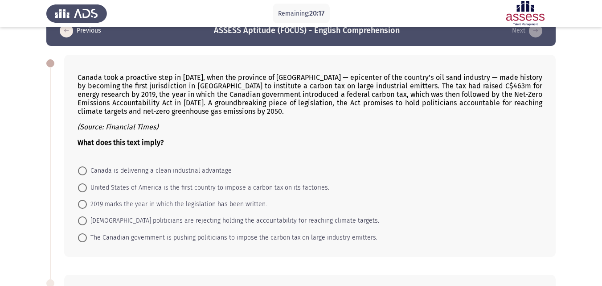
scroll to position [21, 0]
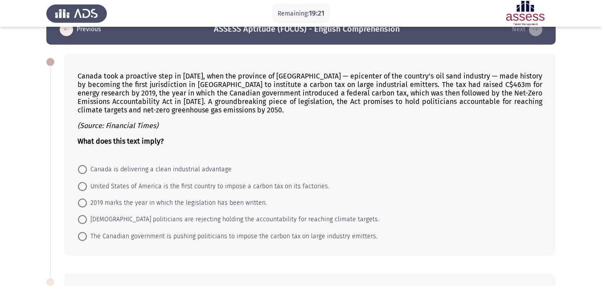
click at [84, 201] on span at bounding box center [82, 202] width 9 height 9
click at [84, 201] on input "2019 marks the year in which the legislation has been written." at bounding box center [82, 202] width 9 height 9
radio input "true"
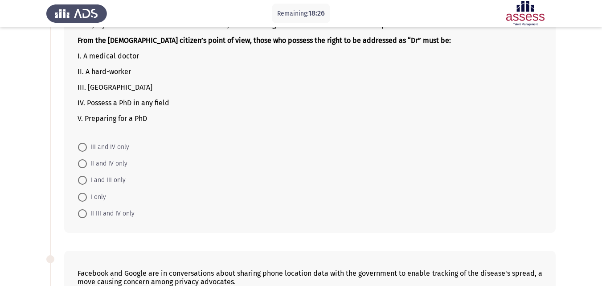
scroll to position [336, 0]
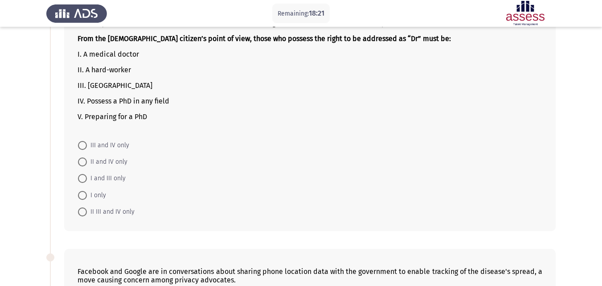
click at [85, 194] on span at bounding box center [82, 195] width 9 height 9
click at [85, 194] on input "I only" at bounding box center [82, 195] width 9 height 9
radio input "true"
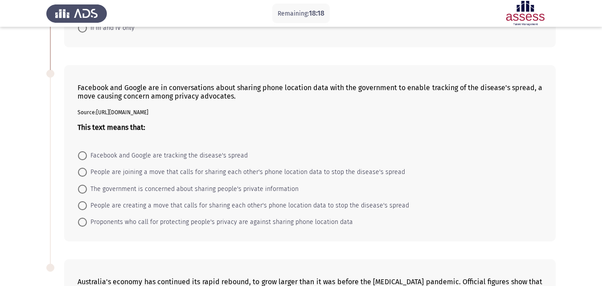
scroll to position [534, 0]
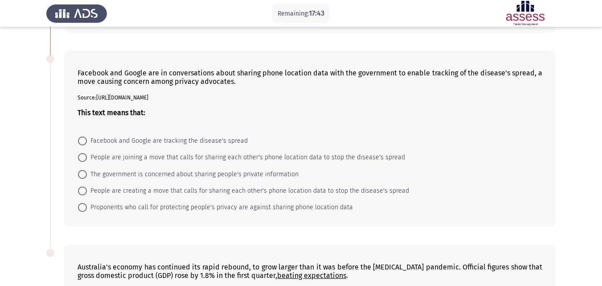
click at [84, 209] on span at bounding box center [82, 207] width 9 height 9
click at [84, 209] on input "Proponents who call for protecting people's privacy are against sharing phone l…" at bounding box center [82, 207] width 9 height 9
radio input "true"
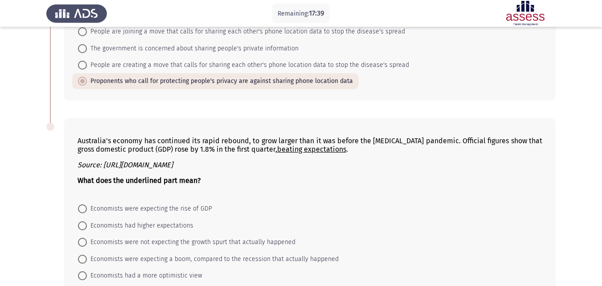
scroll to position [713, 0]
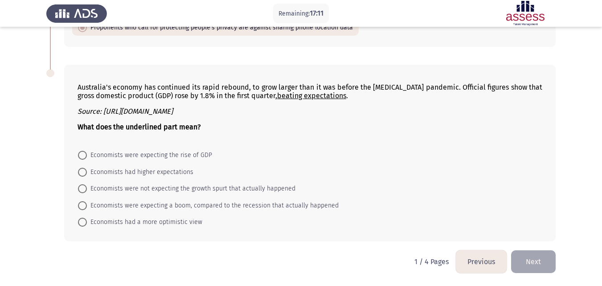
click at [84, 189] on span at bounding box center [82, 188] width 9 height 9
click at [84, 189] on input "Economists were not expecting the growth spurt that actually happened" at bounding box center [82, 188] width 9 height 9
radio input "true"
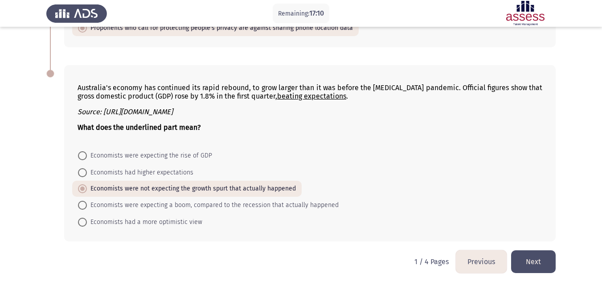
click at [528, 258] on button "Next" at bounding box center [533, 261] width 45 height 23
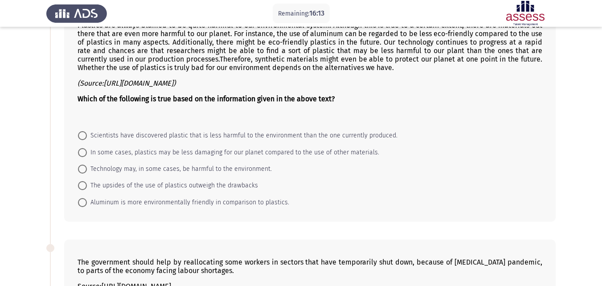
scroll to position [89, 0]
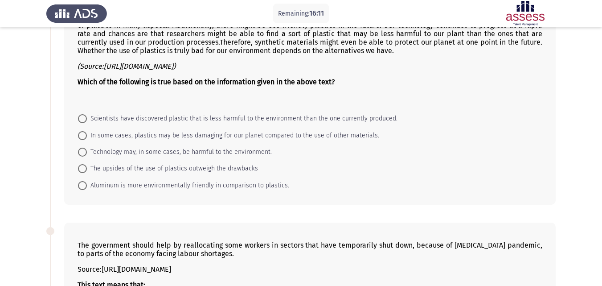
click at [86, 119] on span at bounding box center [82, 118] width 9 height 9
click at [86, 119] on input "Scientists have discovered plastic that is less harmful to the environment than…" at bounding box center [82, 118] width 9 height 9
radio input "true"
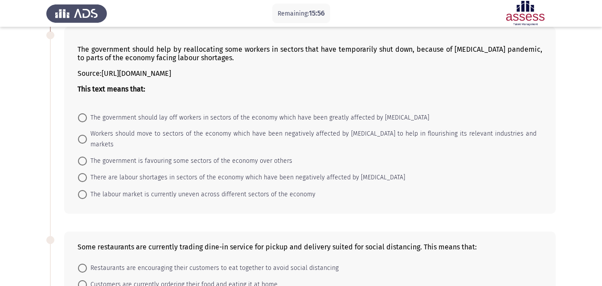
scroll to position [285, 0]
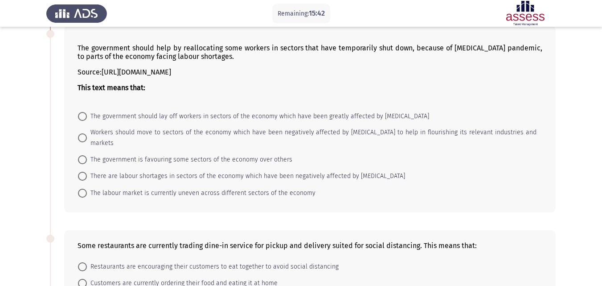
click at [83, 189] on span at bounding box center [82, 193] width 9 height 9
click at [83, 189] on input "The labour market is currently uneven across different sectors of the economy" at bounding box center [82, 193] width 9 height 9
radio input "true"
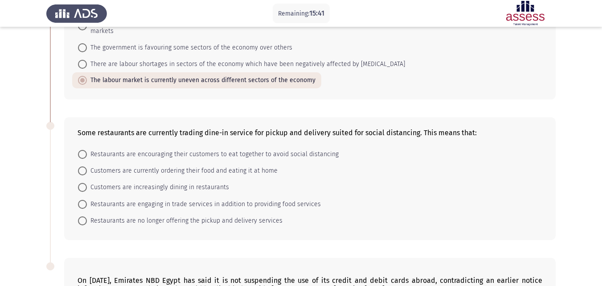
scroll to position [446, 0]
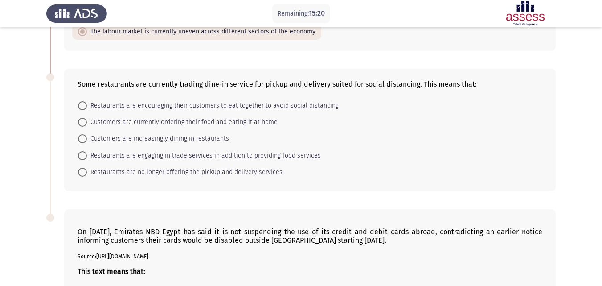
click at [82, 118] on span at bounding box center [82, 122] width 9 height 9
click at [82, 118] on input "Customers are currently ordering their food and eating it at home" at bounding box center [82, 122] width 9 height 9
radio input "true"
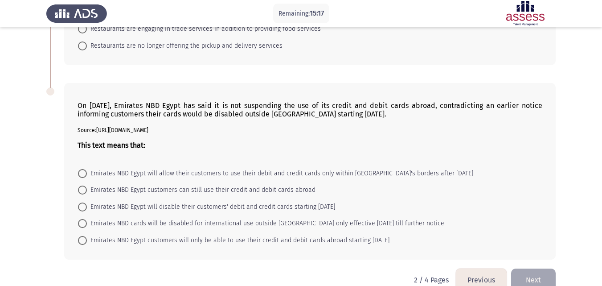
scroll to position [579, 0]
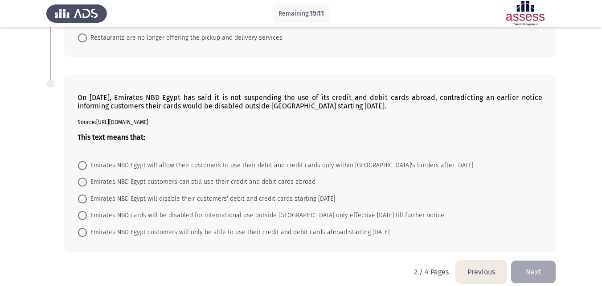
drag, startPoint x: 373, startPoint y: 89, endPoint x: 433, endPoint y: 93, distance: 59.9
click at [433, 93] on p "On [DATE], Emirates NBD Egypt has said it is not suspending the use of its cred…" at bounding box center [310, 101] width 465 height 17
click at [82, 177] on span at bounding box center [82, 181] width 9 height 9
click at [82, 177] on input "Emirates NBD Egypt customers can still use their credit and debit cards abroad" at bounding box center [82, 181] width 9 height 9
radio input "true"
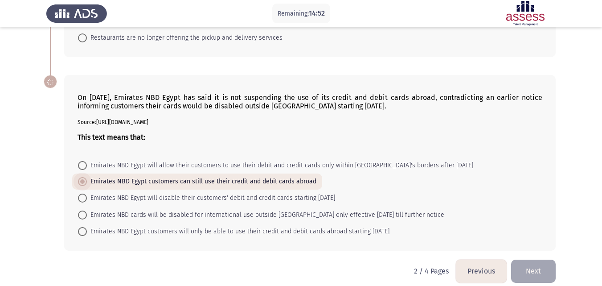
scroll to position [579, 0]
click at [548, 260] on button "Next" at bounding box center [533, 271] width 45 height 23
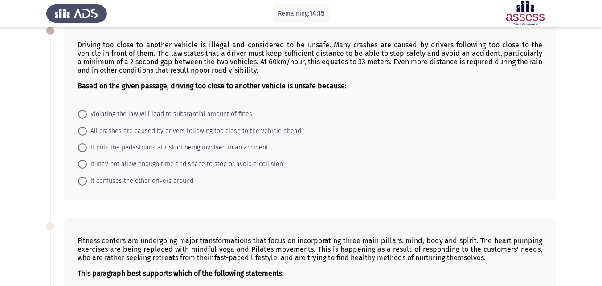
scroll to position [53, 0]
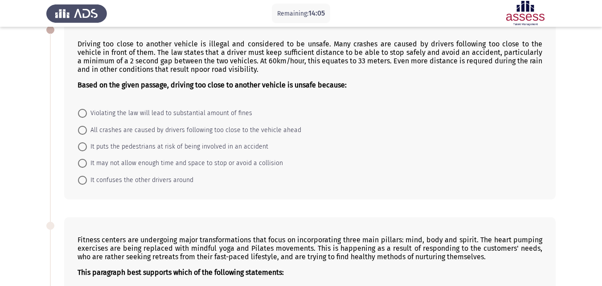
click at [81, 163] on span at bounding box center [82, 163] width 9 height 9
click at [81, 163] on input "It may not allow enough time and space to stop or avoid a collision" at bounding box center [82, 163] width 9 height 9
radio input "true"
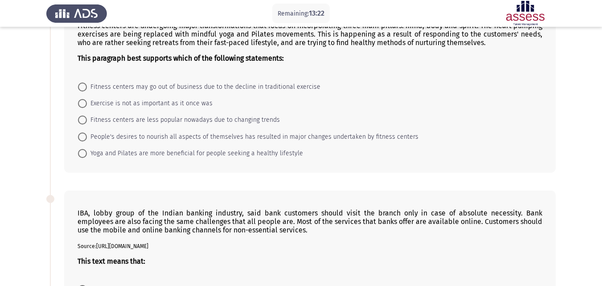
scroll to position [267, 0]
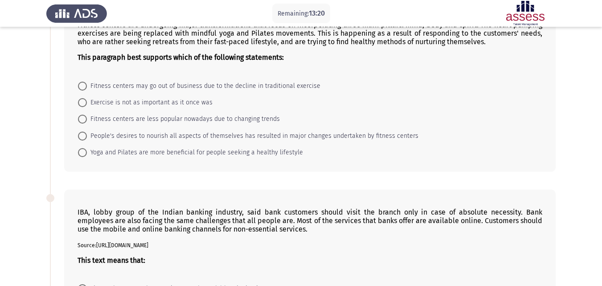
click at [81, 134] on span at bounding box center [82, 135] width 9 height 9
click at [81, 134] on input "People's desires to nourish all aspects of themselves has resulted in major cha…" at bounding box center [82, 135] width 9 height 9
radio input "true"
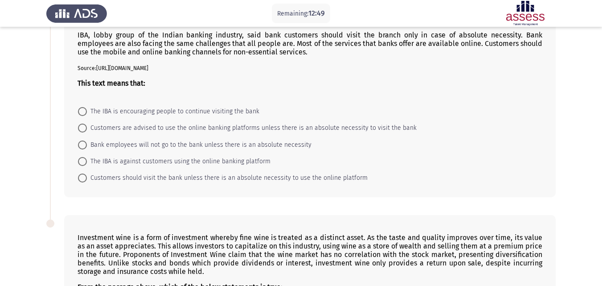
scroll to position [446, 0]
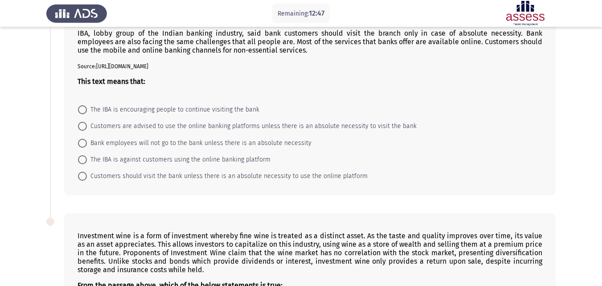
click at [82, 129] on span at bounding box center [82, 126] width 9 height 9
click at [82, 129] on input "Customers are advised to use the online banking platforms unless there is an ab…" at bounding box center [82, 126] width 9 height 9
radio input "true"
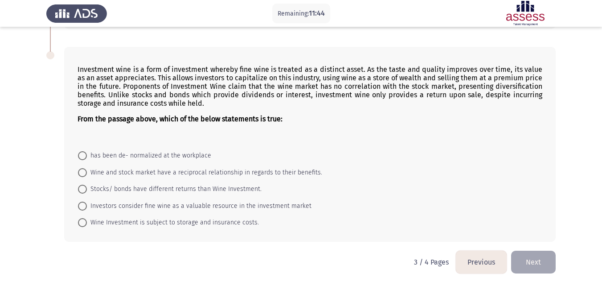
scroll to position [612, 0]
click at [84, 190] on span at bounding box center [82, 188] width 9 height 9
click at [84, 190] on input "Stocks/ bonds have different returns than Wine Investment." at bounding box center [82, 188] width 9 height 9
radio input "true"
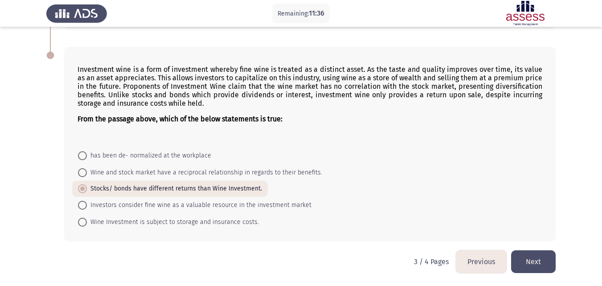
click at [537, 255] on button "Next" at bounding box center [533, 261] width 45 height 23
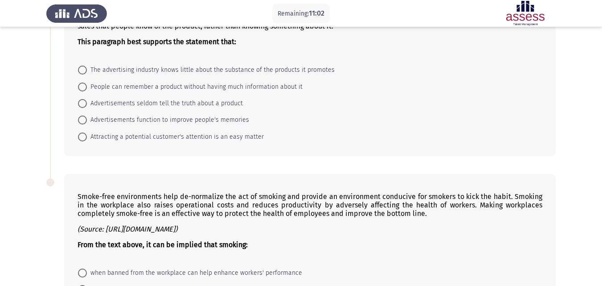
scroll to position [89, 0]
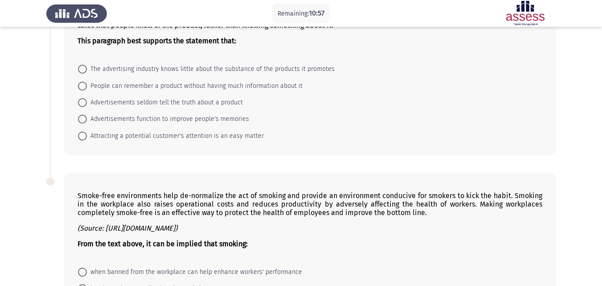
click at [83, 88] on span at bounding box center [82, 86] width 9 height 9
click at [83, 88] on input "People can remember a product without having much information about it" at bounding box center [82, 86] width 9 height 9
radio input "true"
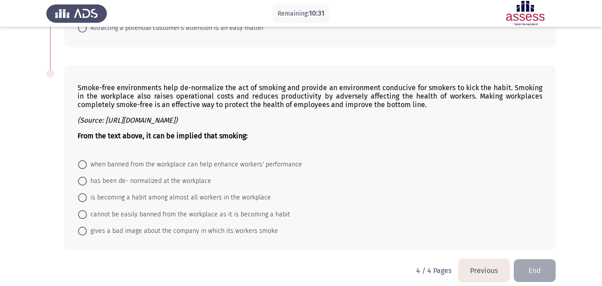
scroll to position [205, 0]
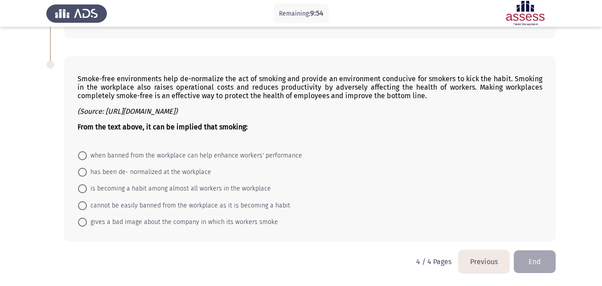
click at [85, 159] on span at bounding box center [82, 155] width 9 height 9
click at [85, 159] on input "when banned from the workplace can help enhance workers' performance" at bounding box center [82, 155] width 9 height 9
radio input "true"
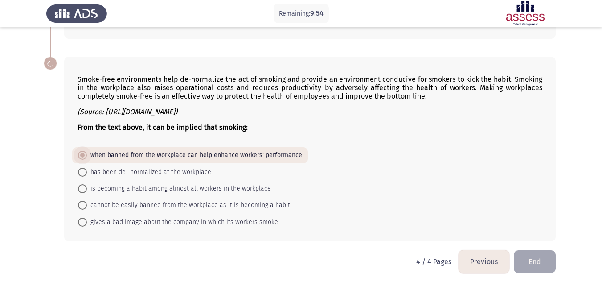
scroll to position [205, 0]
click at [523, 259] on button "End" at bounding box center [535, 261] width 42 height 23
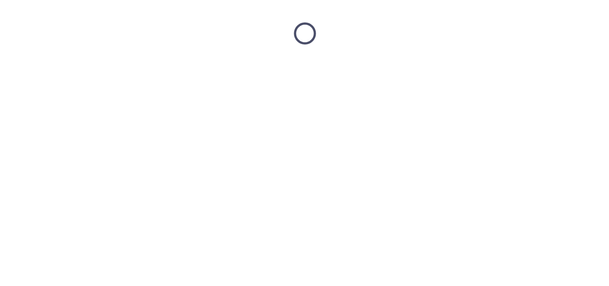
scroll to position [0, 0]
